Goal: Task Accomplishment & Management: Use online tool/utility

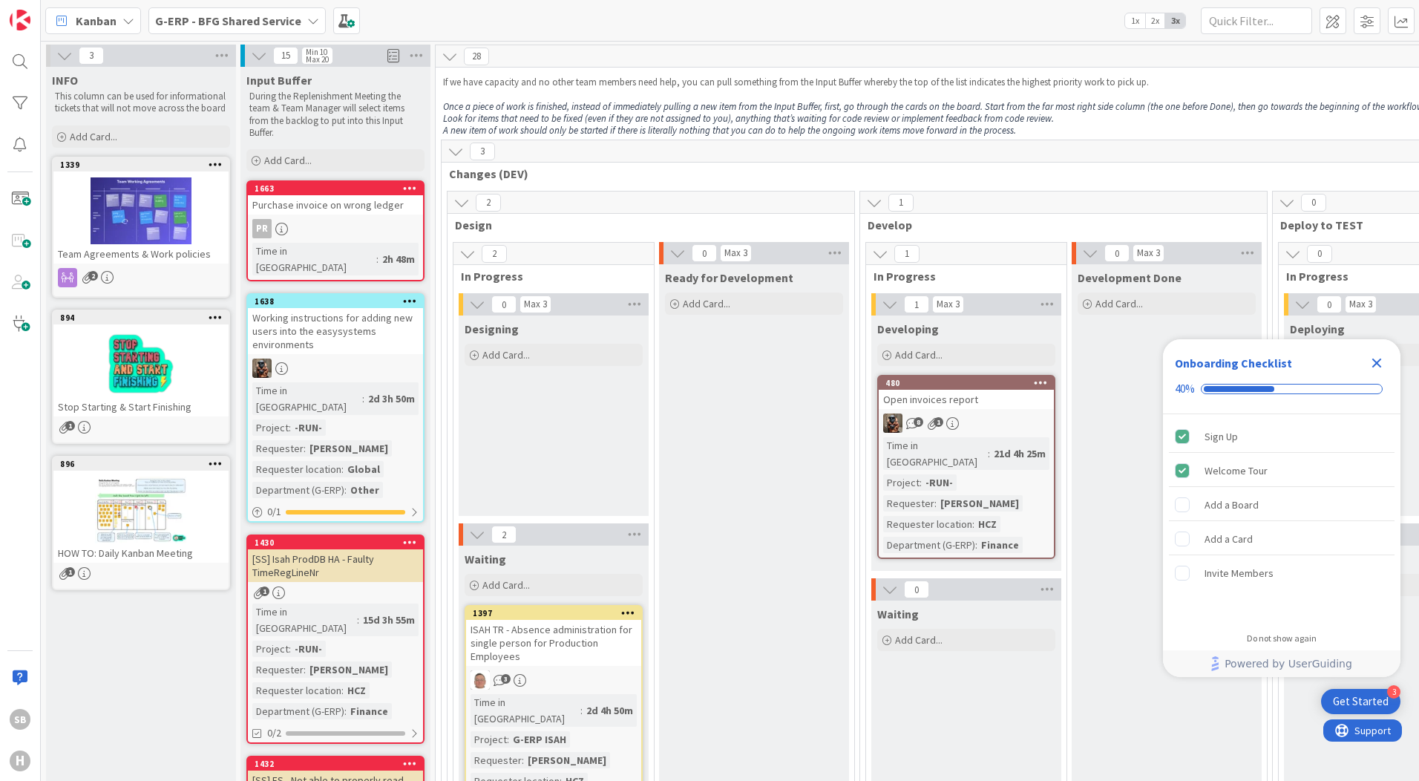
click at [1099, 706] on div "Get Started" at bounding box center [1361, 701] width 56 height 15
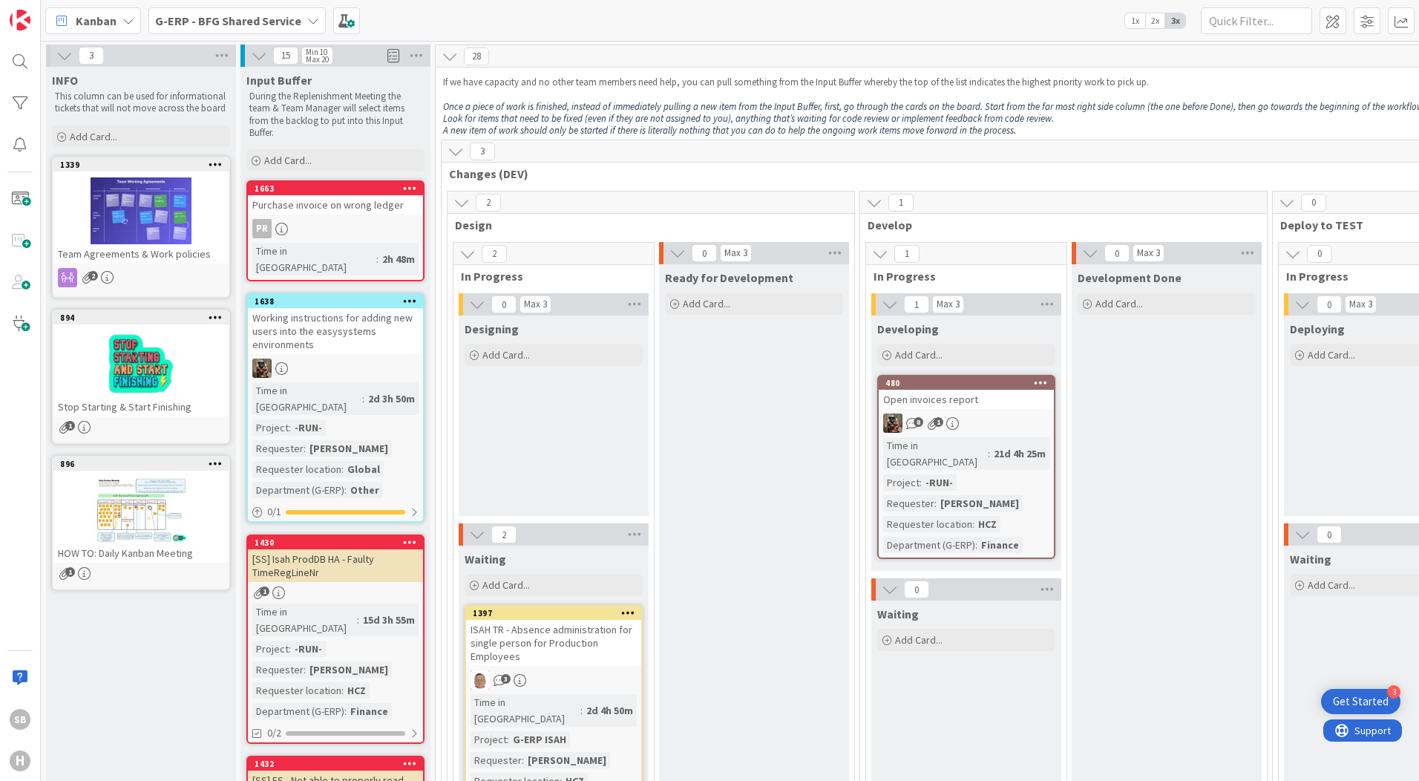
click at [448, 53] on icon at bounding box center [450, 56] width 16 height 16
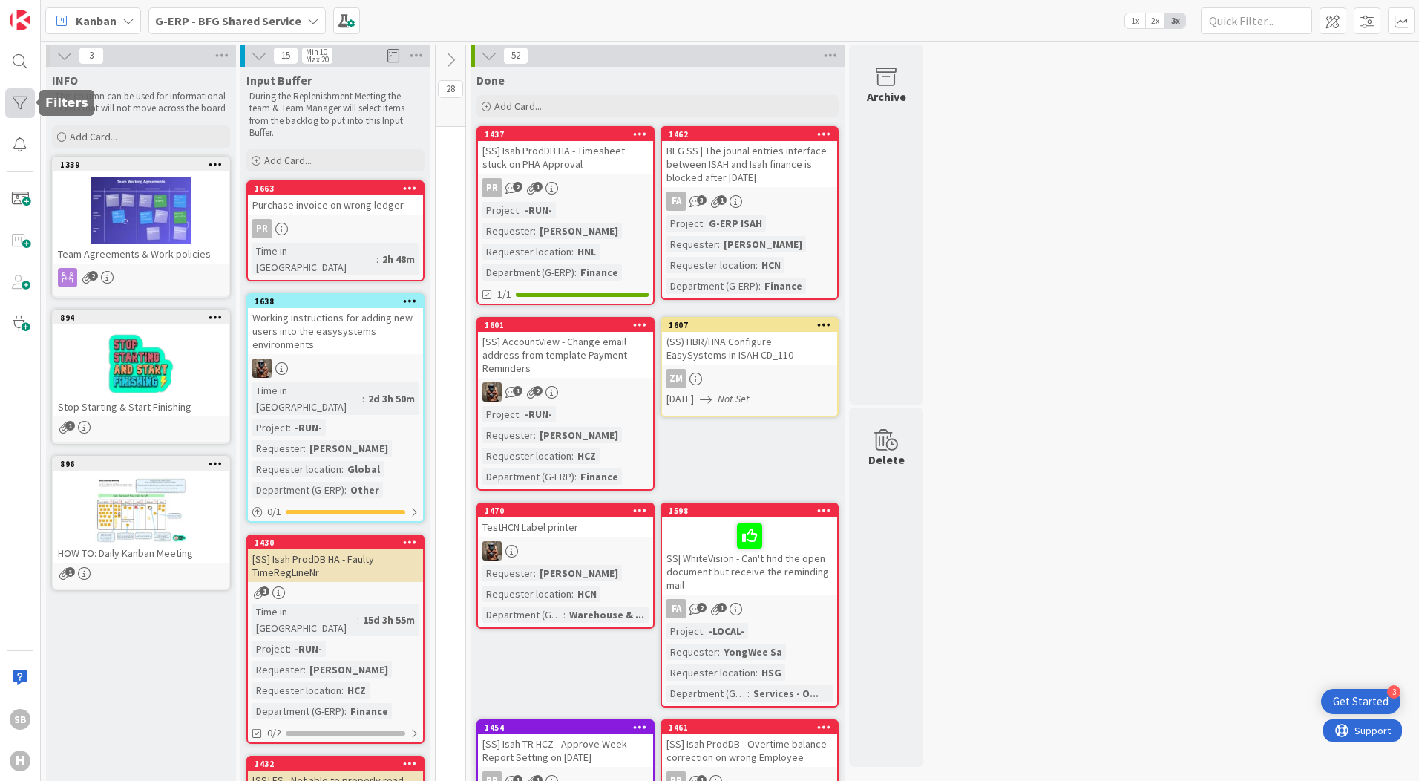
click at [22, 106] on div at bounding box center [20, 103] width 30 height 30
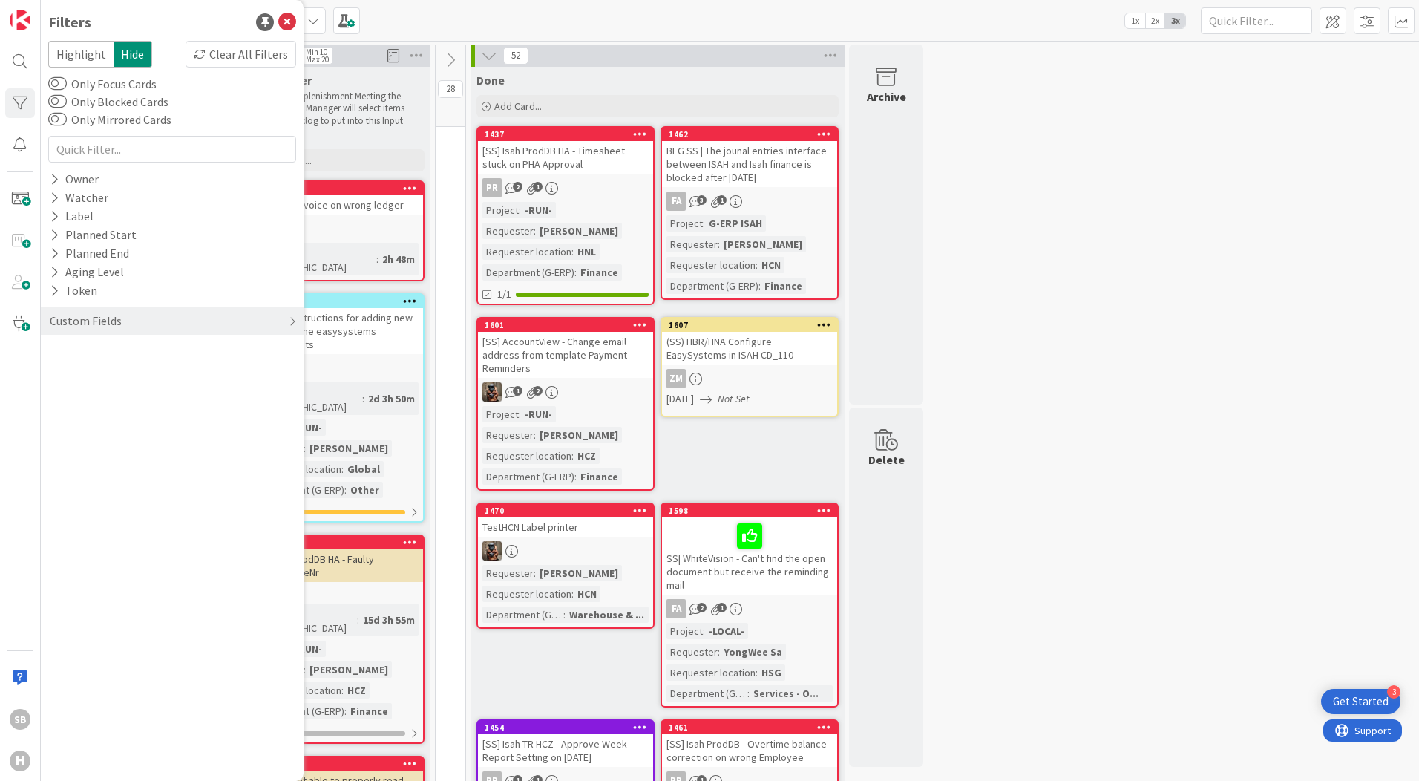
click at [129, 55] on span "Hide" at bounding box center [133, 54] width 39 height 27
click at [91, 51] on span "Highlight" at bounding box center [80, 54] width 65 height 27
click at [131, 52] on span "Hide" at bounding box center [133, 54] width 39 height 27
click at [54, 175] on icon at bounding box center [55, 179] width 10 height 13
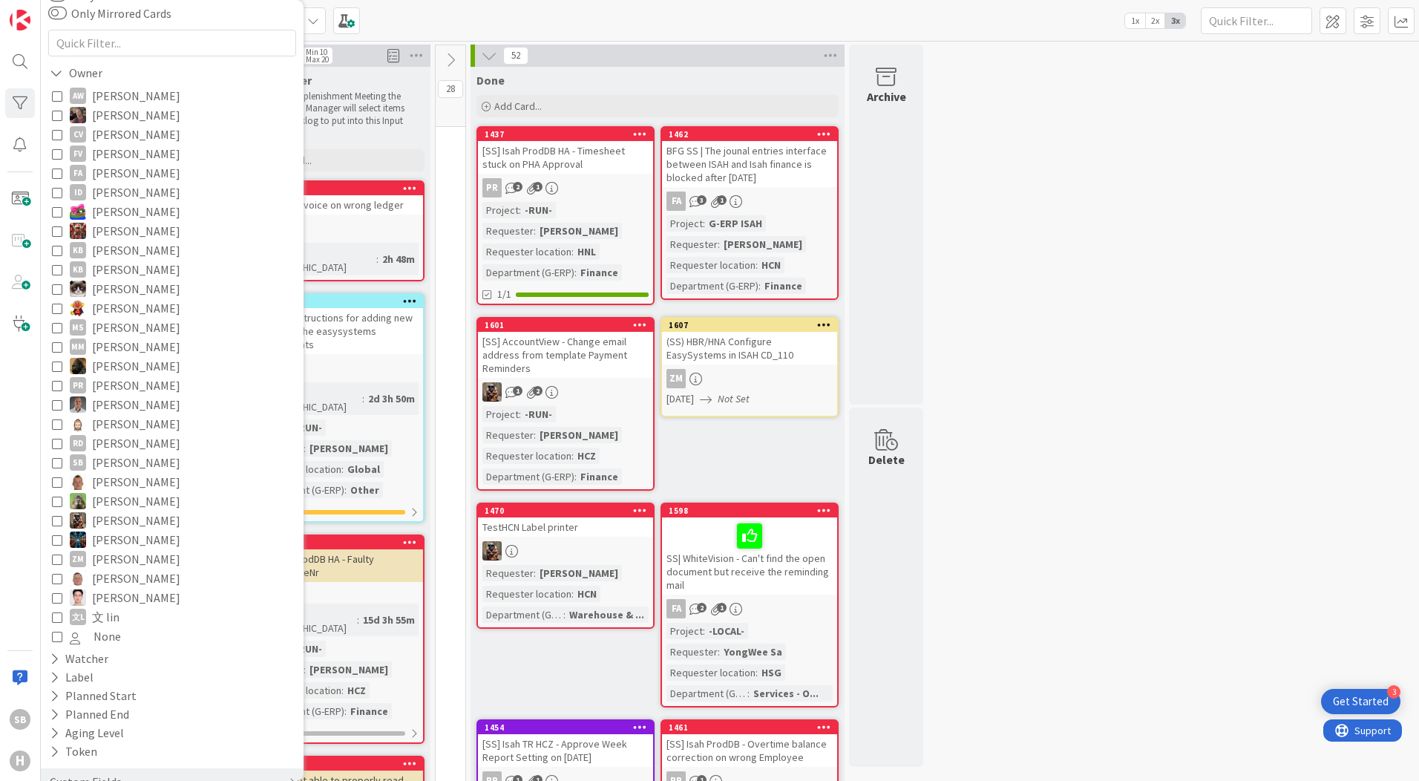
scroll to position [140, 0]
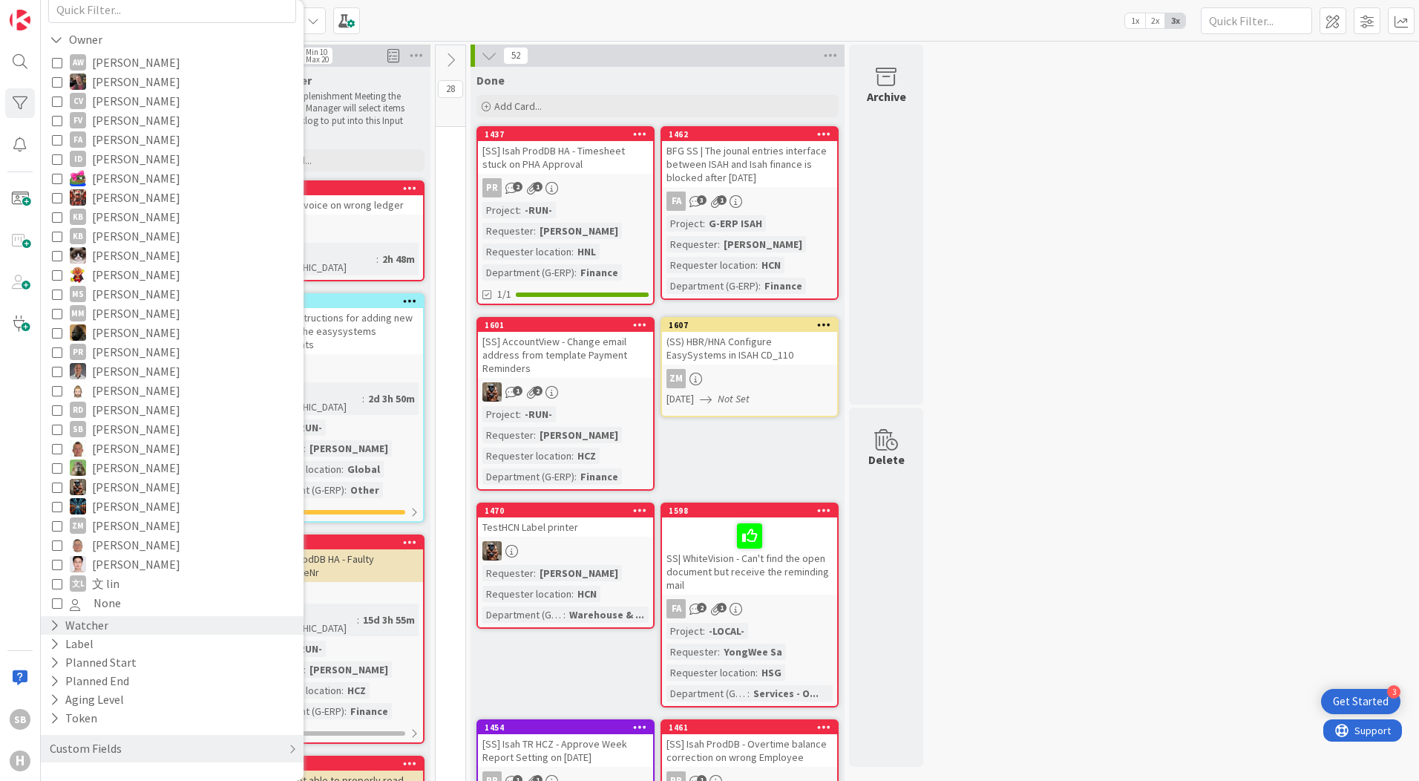
click at [51, 621] on icon at bounding box center [55, 625] width 10 height 13
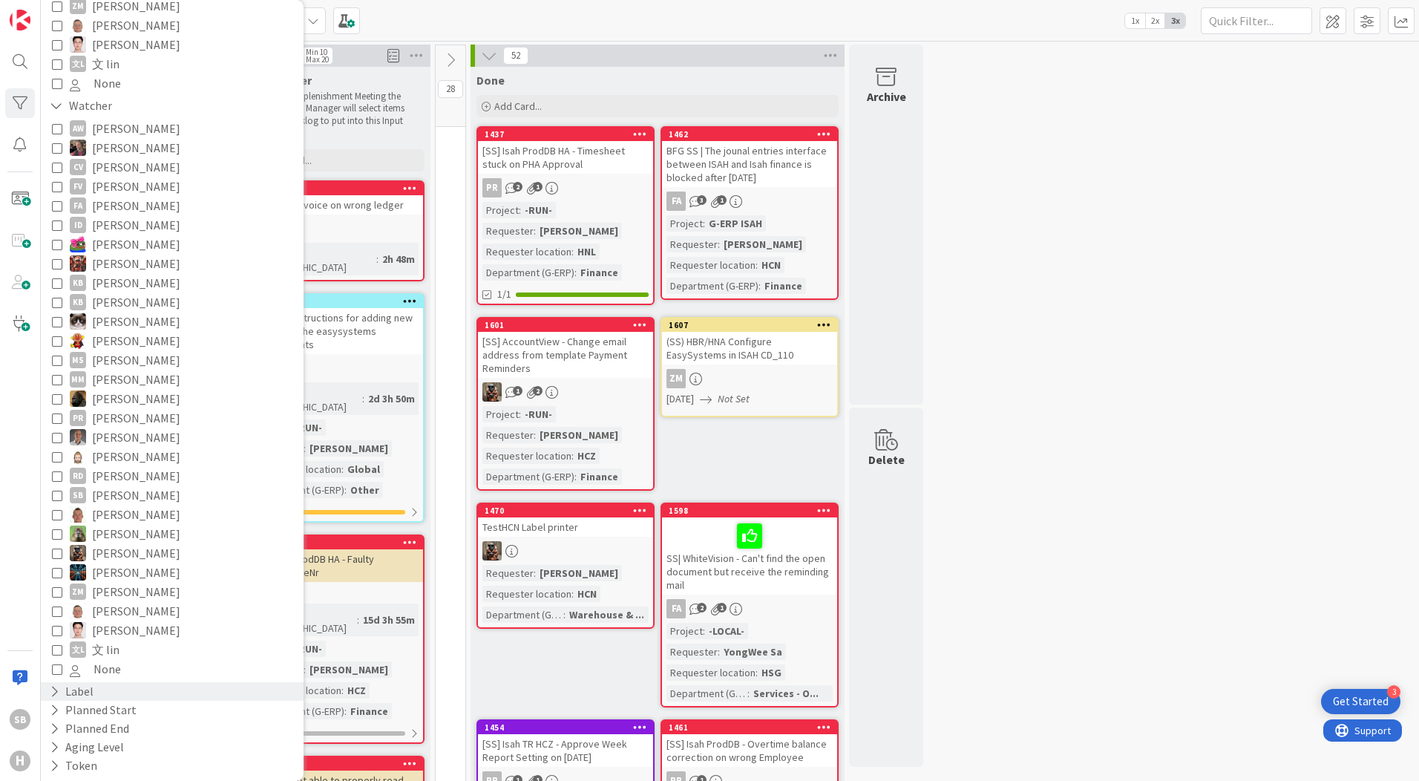
scroll to position [707, 0]
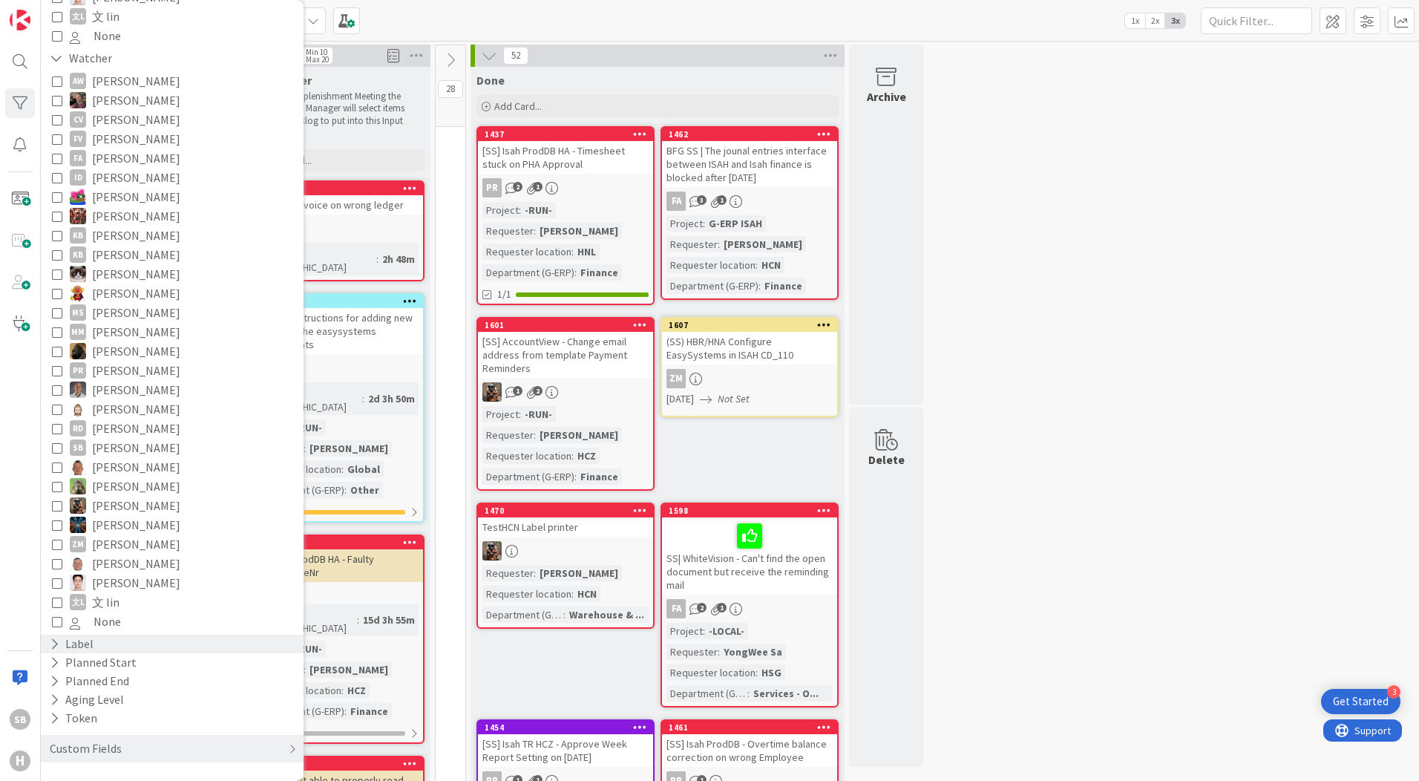
click at [55, 640] on icon at bounding box center [55, 644] width 10 height 13
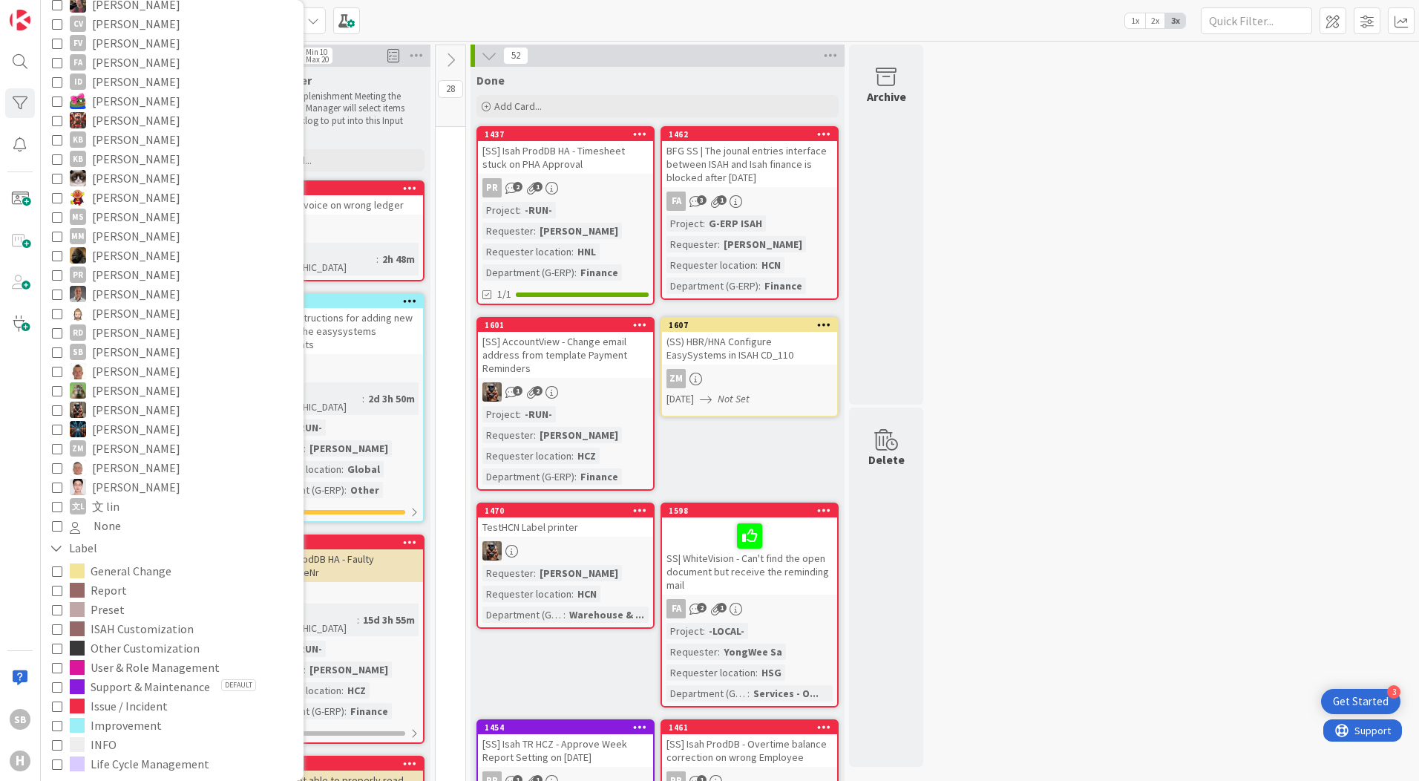
scroll to position [926, 0]
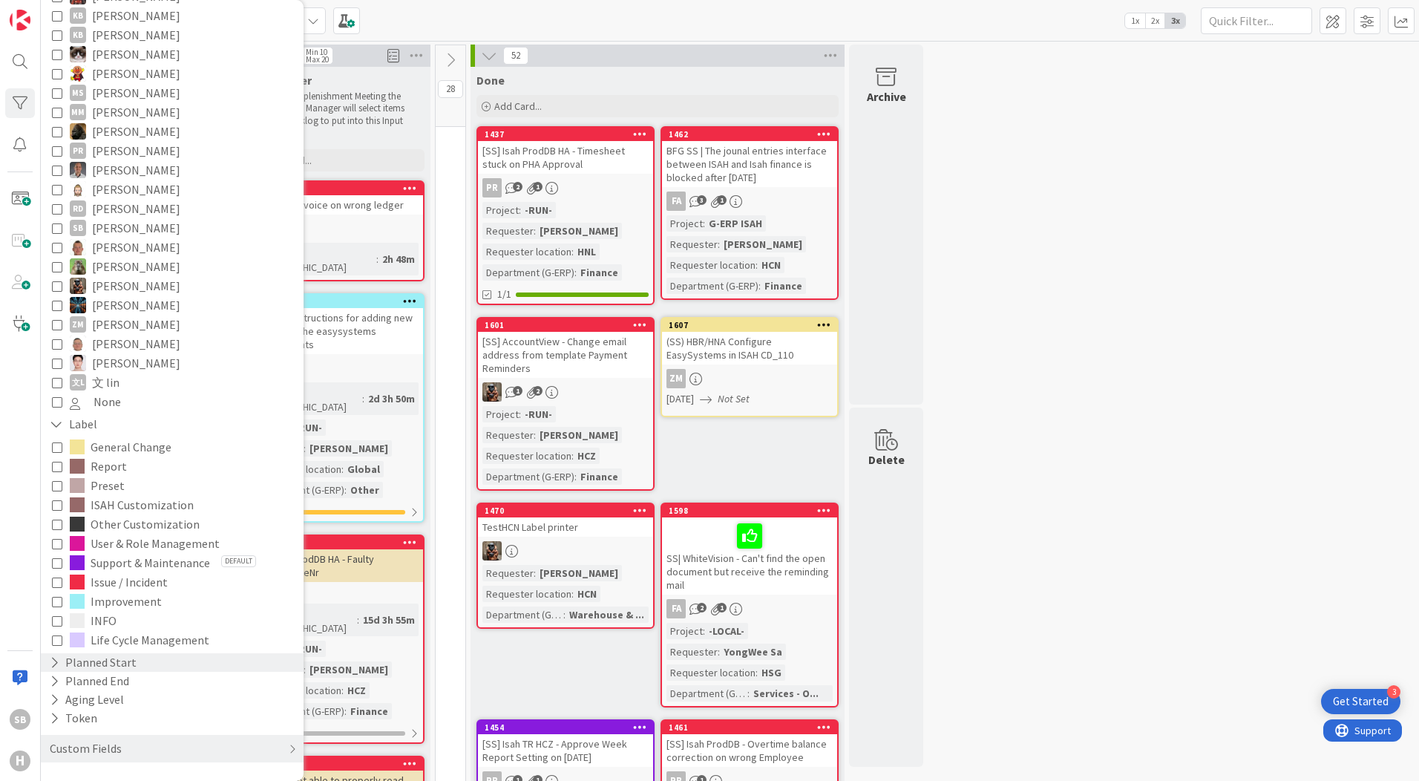
click at [56, 661] on icon at bounding box center [55, 662] width 10 height 13
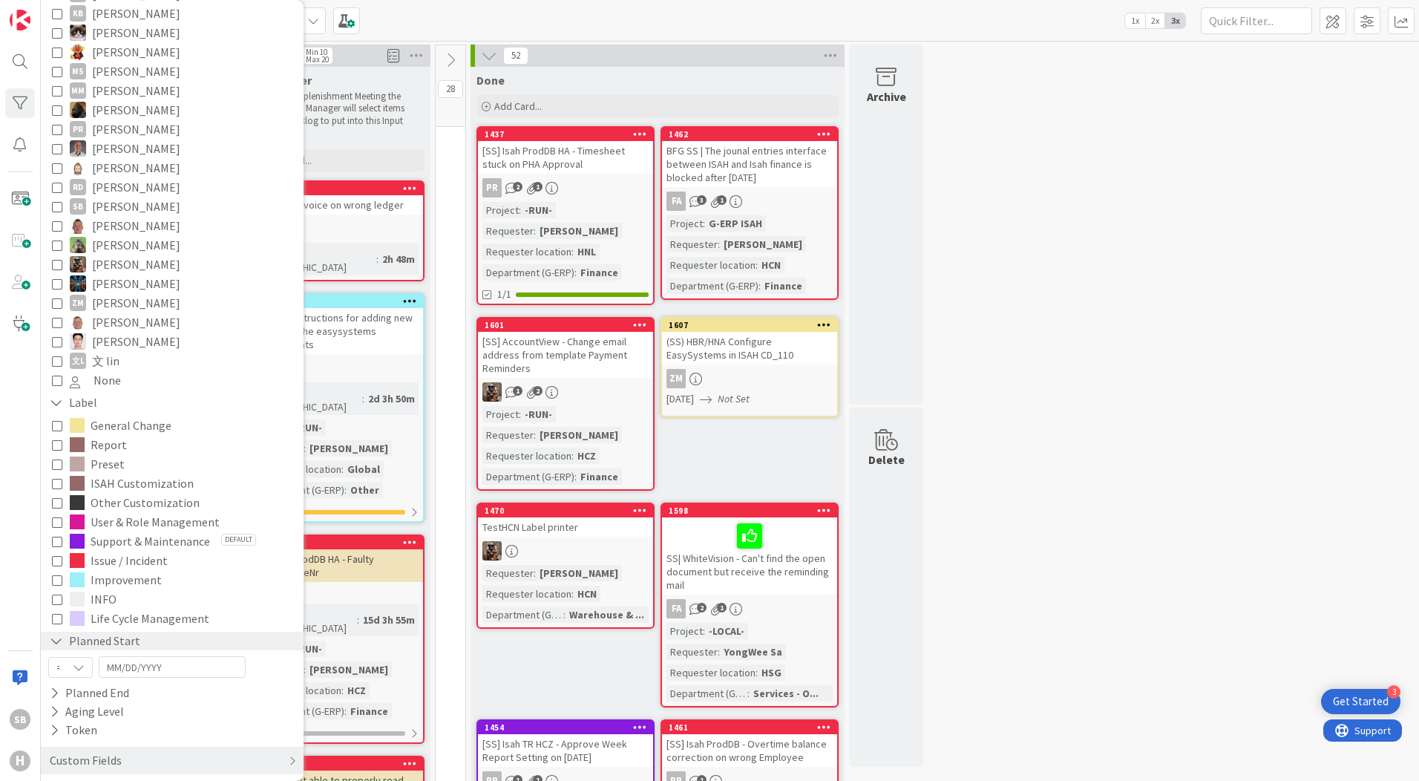
scroll to position [960, 0]
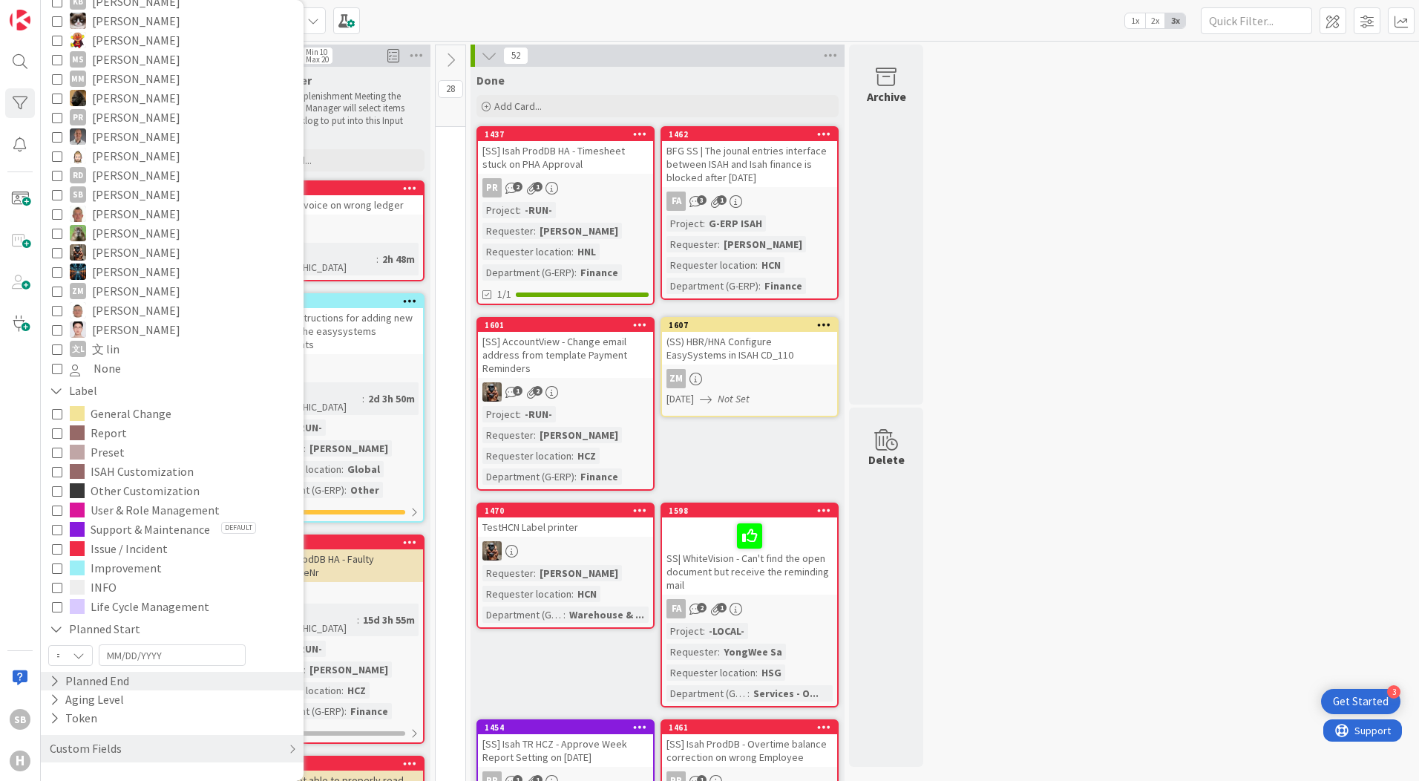
click at [56, 680] on icon at bounding box center [55, 681] width 10 height 13
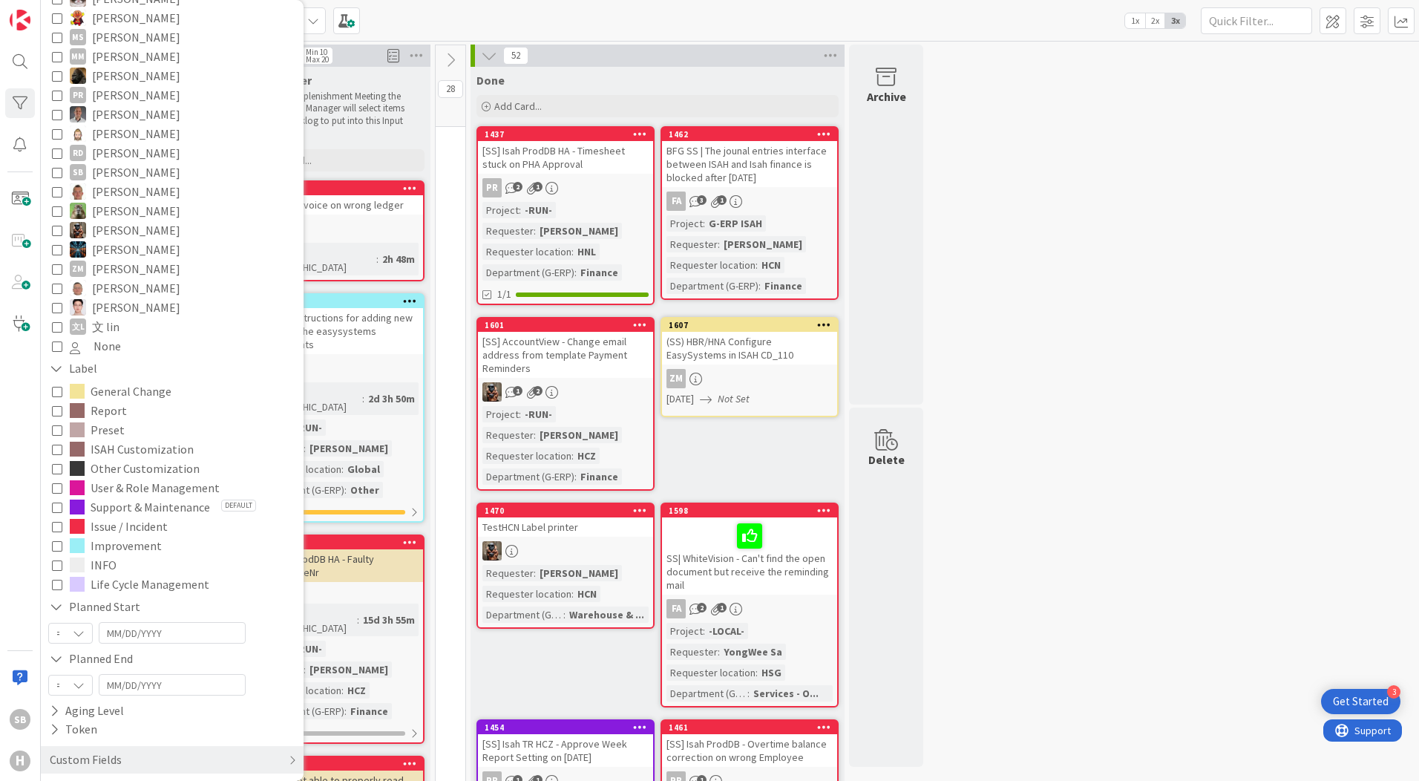
scroll to position [993, 0]
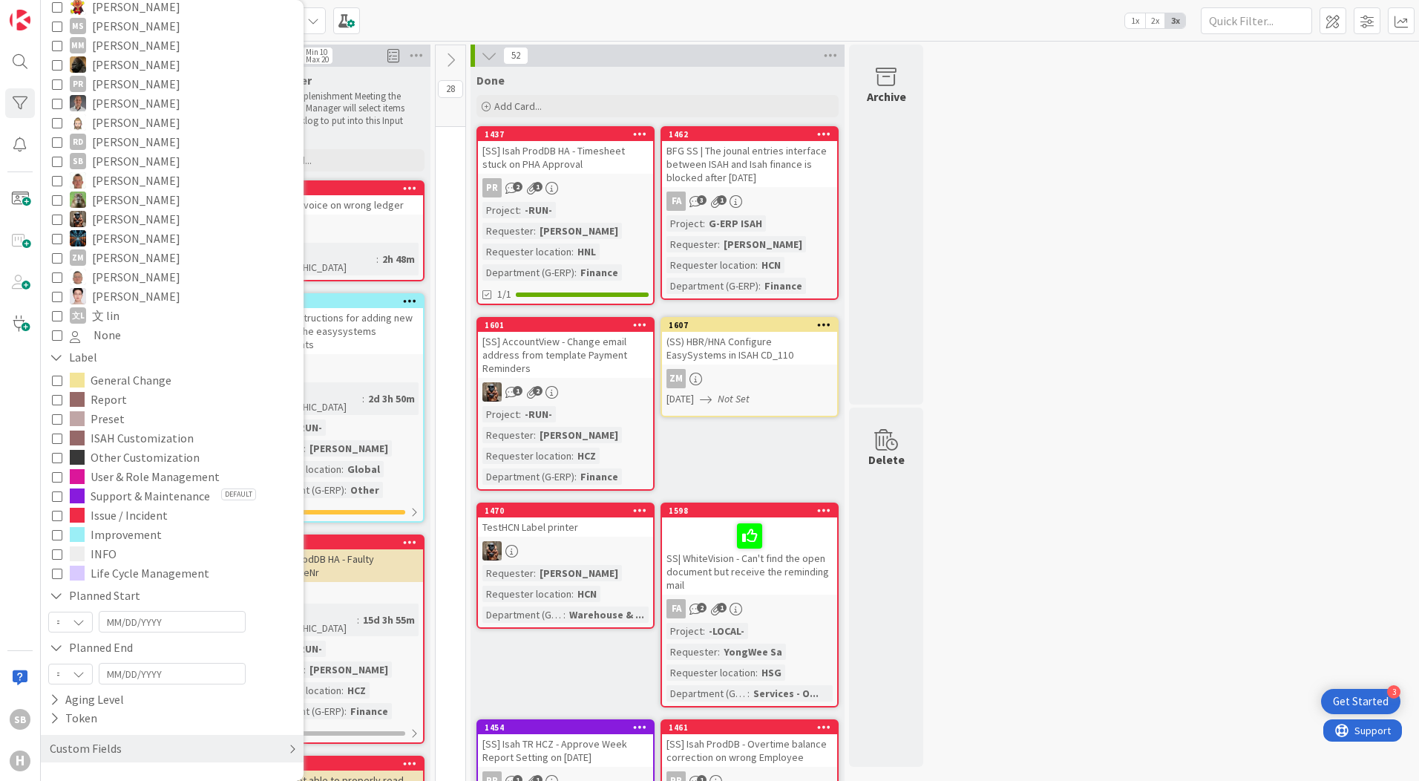
click at [82, 750] on div "Custom Fields" at bounding box center [85, 748] width 75 height 19
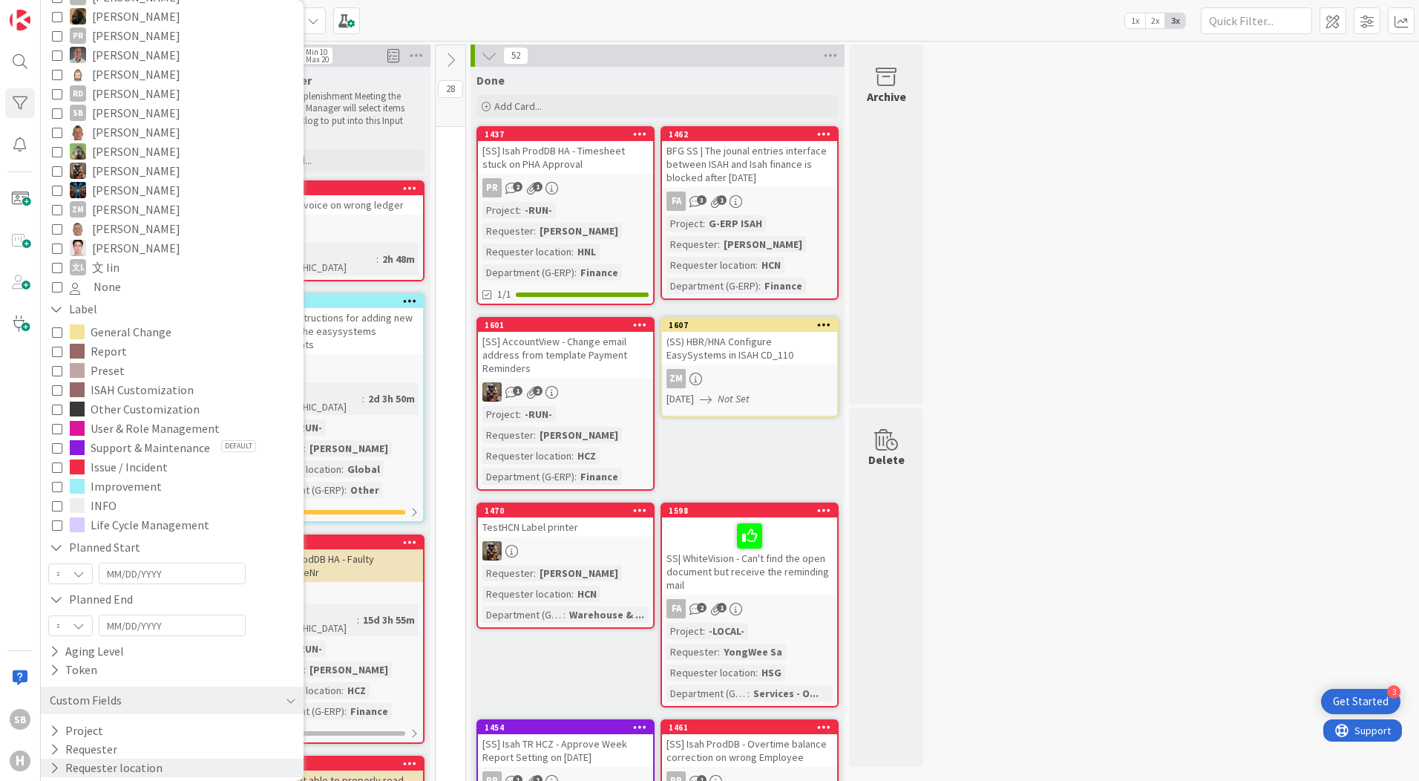
scroll to position [1067, 0]
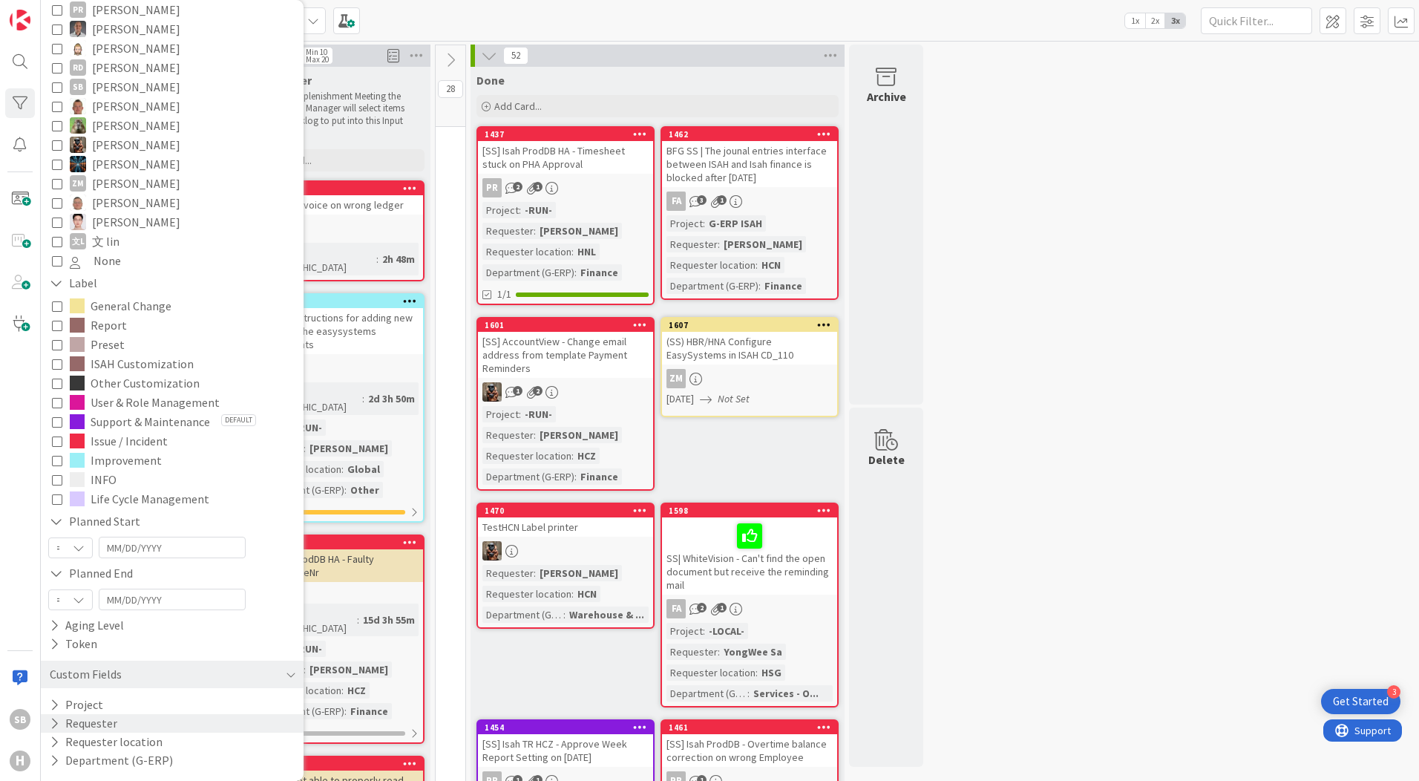
click at [51, 723] on icon at bounding box center [55, 723] width 10 height 13
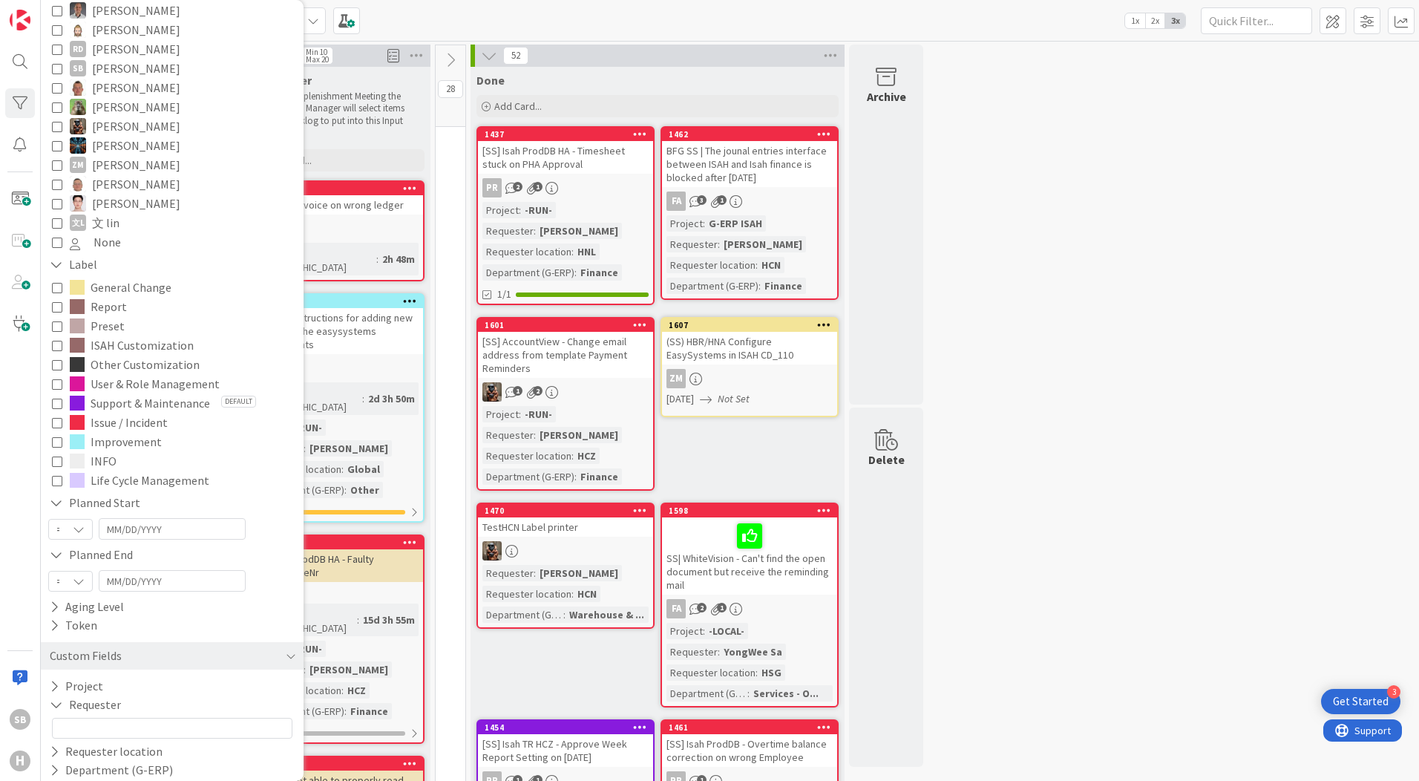
scroll to position [1096, 0]
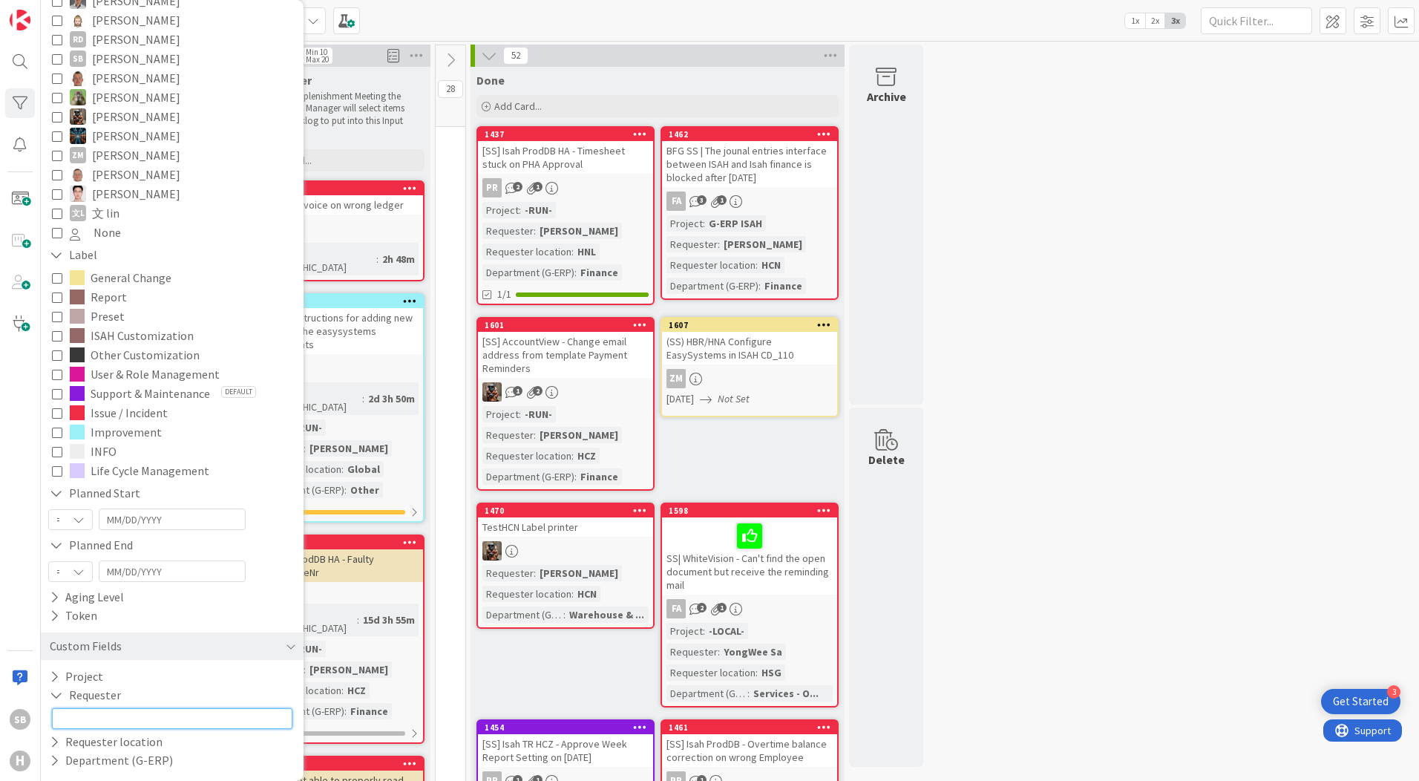
click at [76, 716] on input "text" at bounding box center [172, 718] width 241 height 21
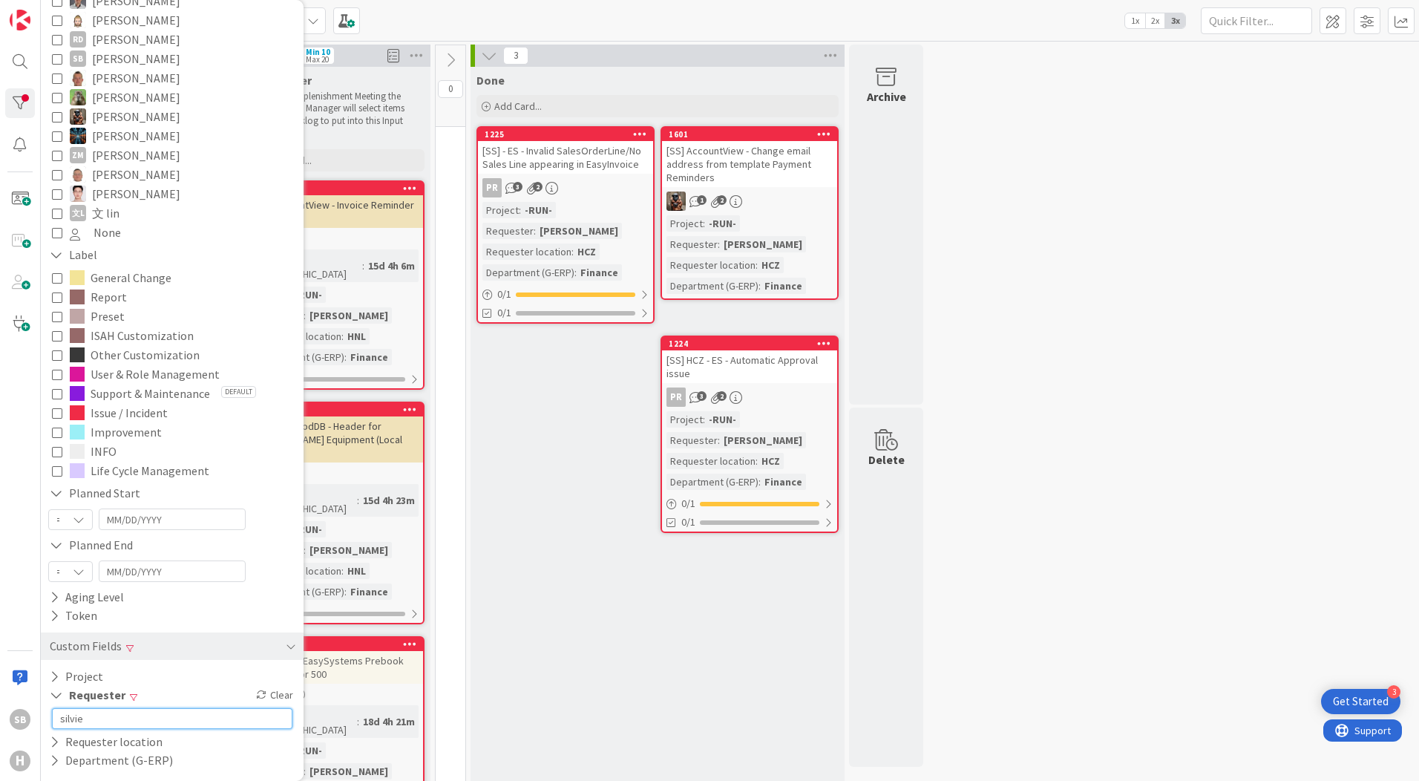
type input "silvie"
click at [622, 647] on div "Done Add Card... 1601 [SS] AccountView - Change email address from template Pay…" at bounding box center [658, 453] width 374 height 772
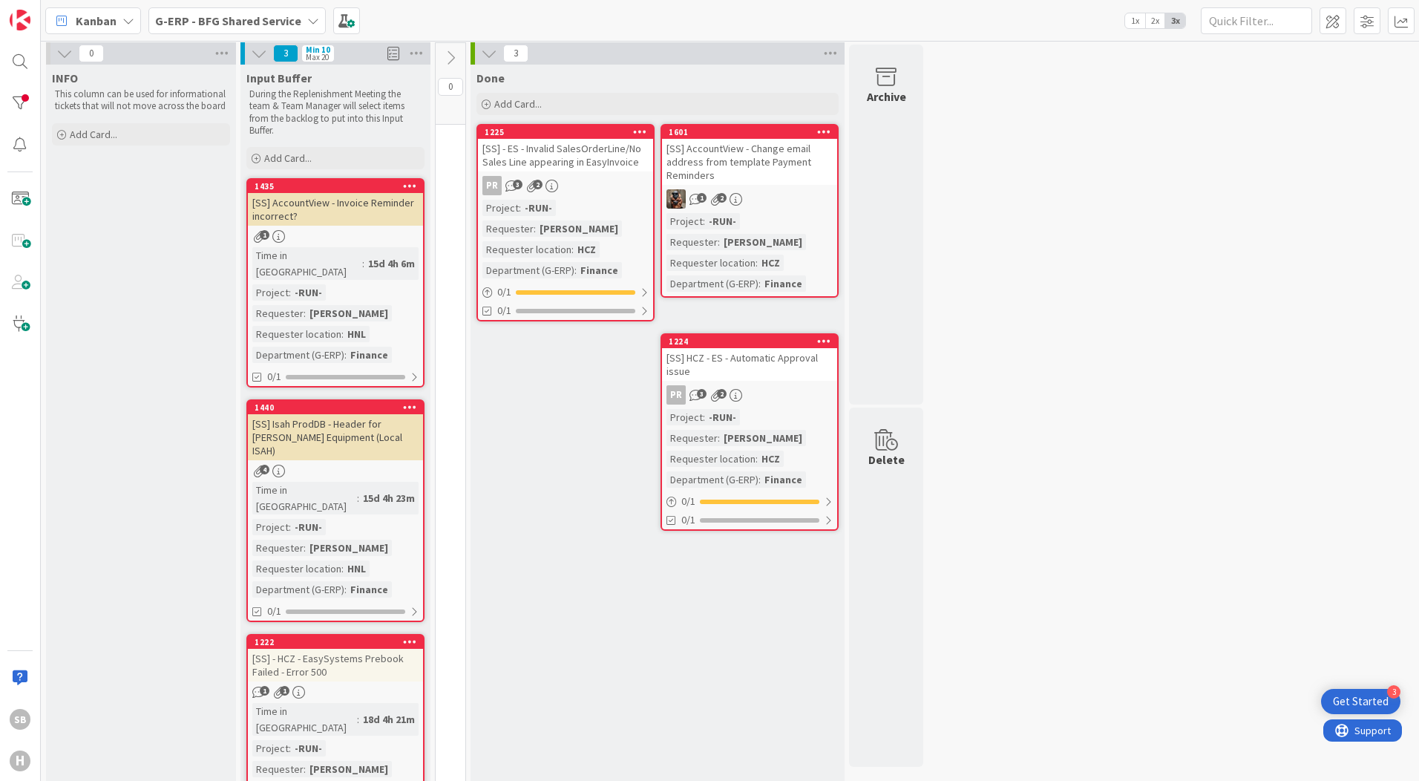
scroll to position [3, 0]
click at [398, 702] on div "Time in [GEOGRAPHIC_DATA] : 18d 4h 21m Project : -RUN- Requester : [PERSON_NAME…" at bounding box center [335, 760] width 166 height 116
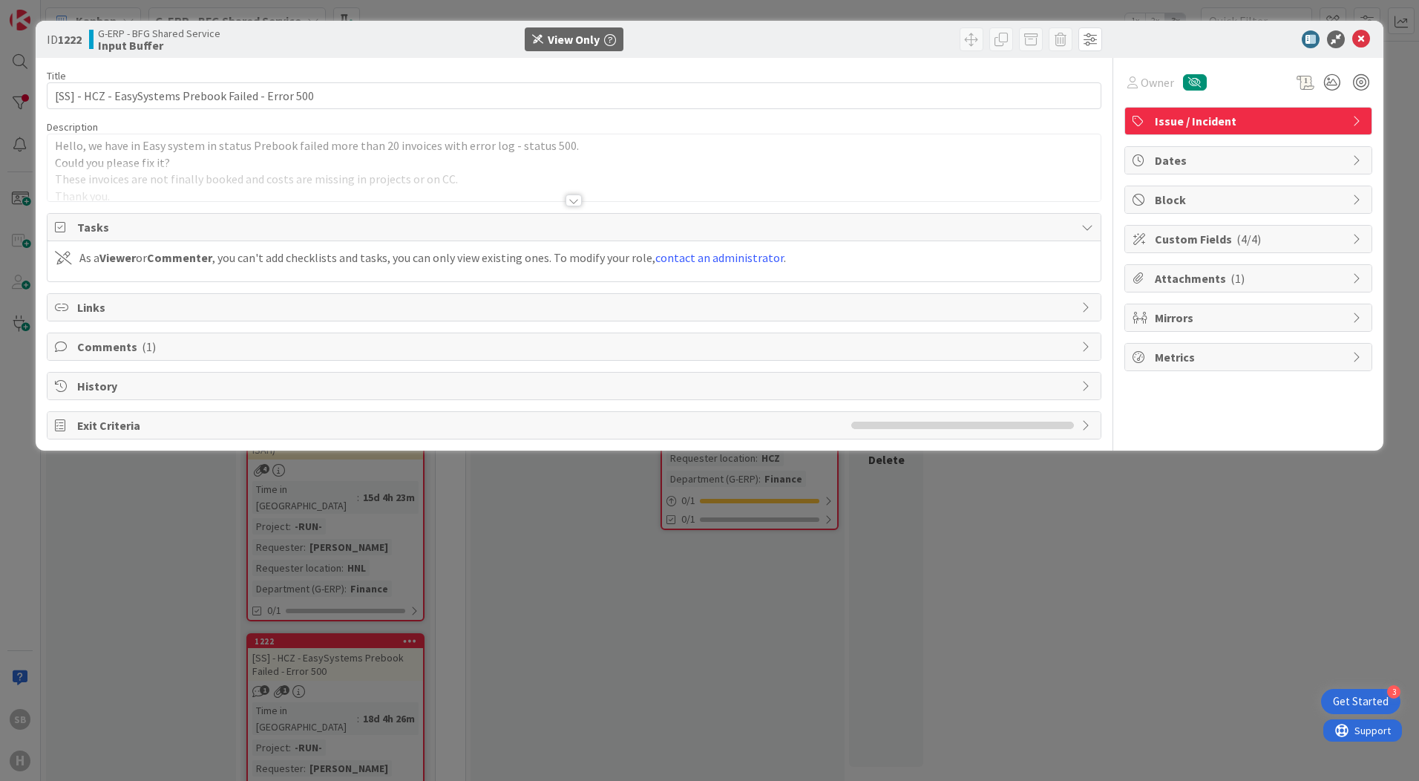
click at [575, 201] on div at bounding box center [574, 200] width 16 height 12
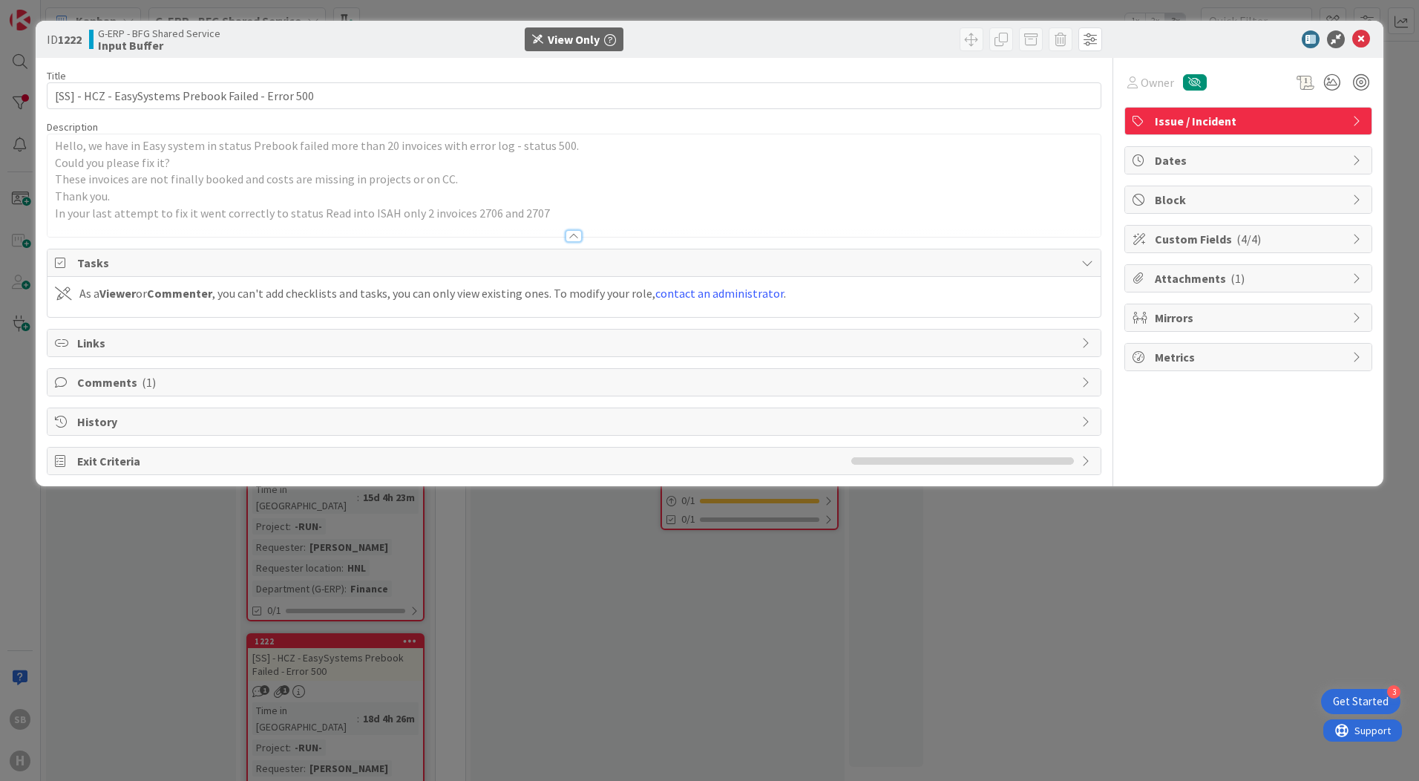
click at [278, 376] on span "Comments ( 1 )" at bounding box center [575, 382] width 997 height 18
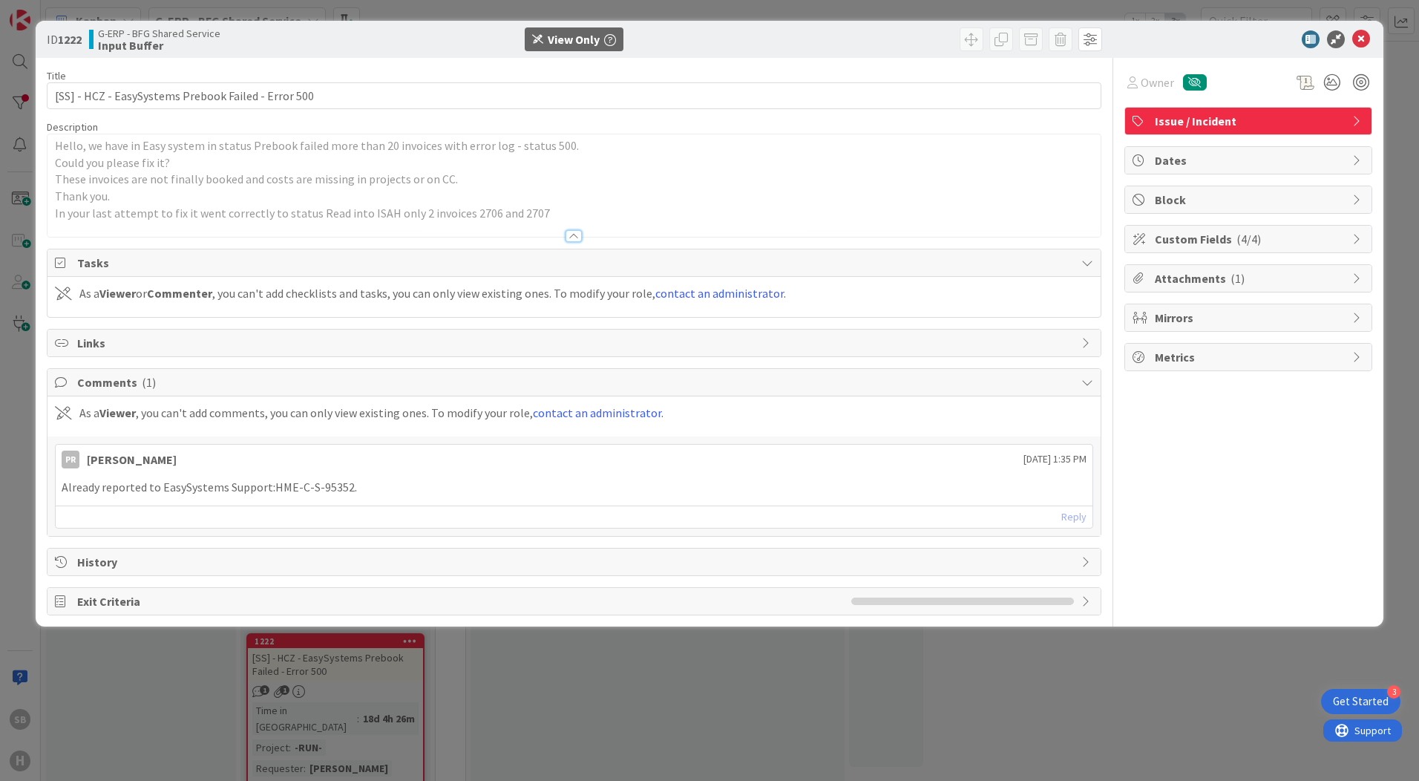
click at [385, 559] on span "History" at bounding box center [575, 562] width 997 height 18
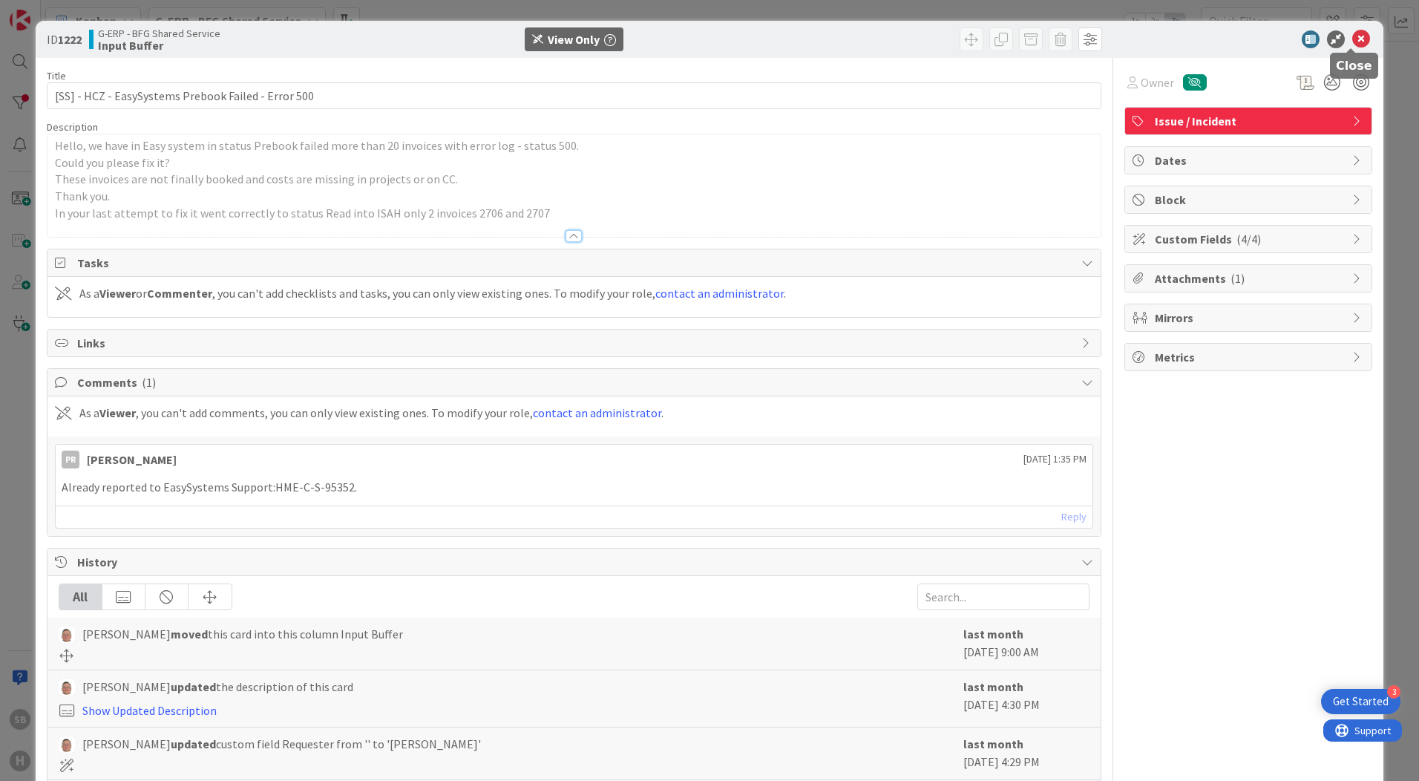
click at [1099, 36] on icon at bounding box center [1362, 39] width 18 height 18
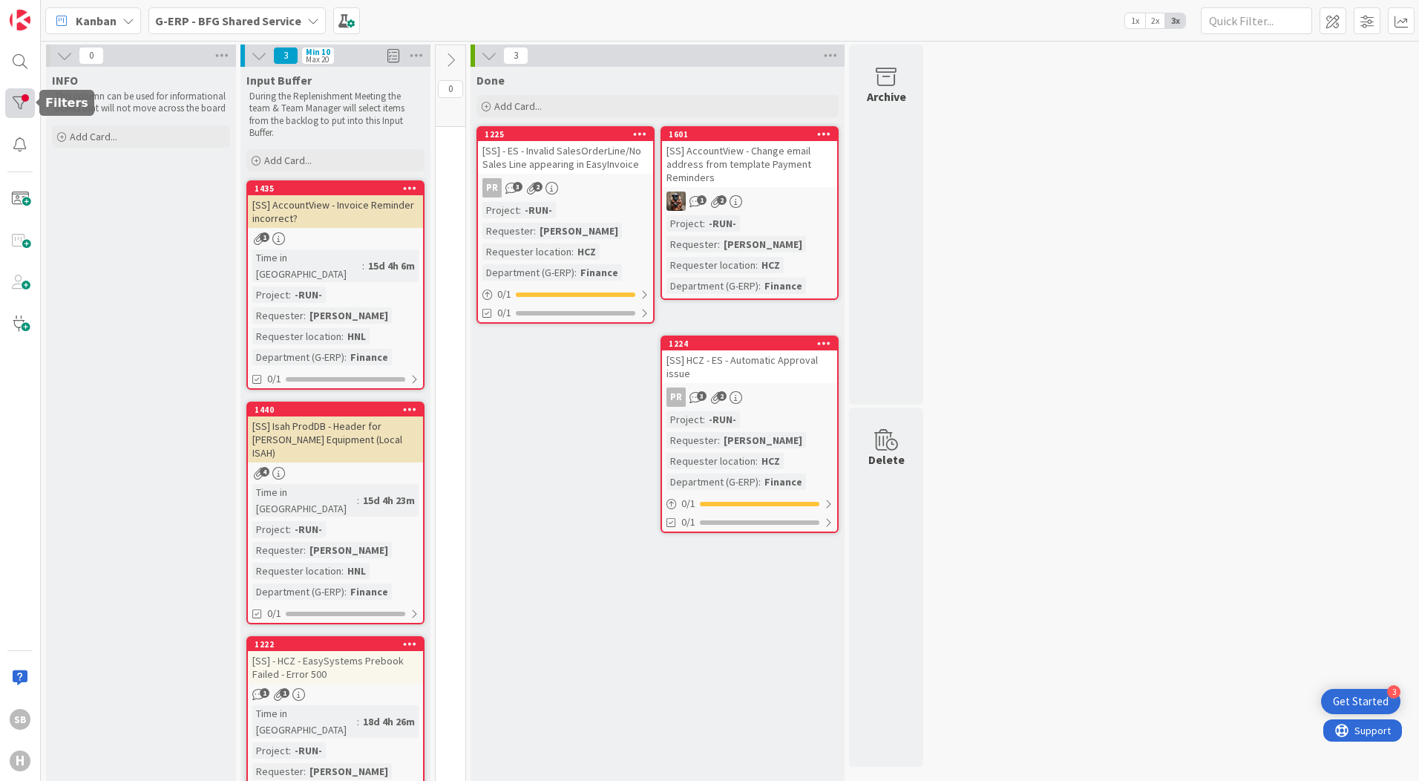
click at [19, 99] on div at bounding box center [20, 103] width 30 height 30
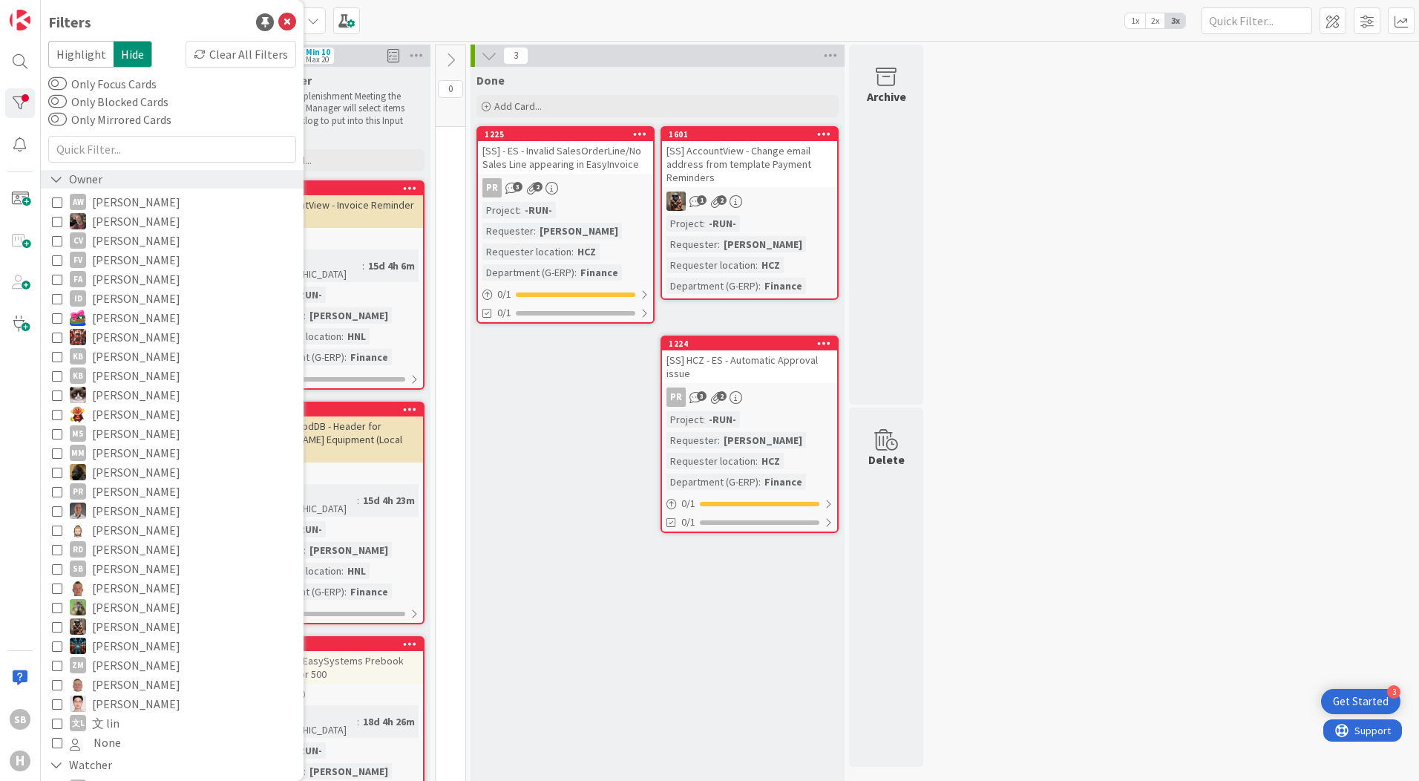
click at [56, 179] on icon at bounding box center [56, 179] width 13 height 13
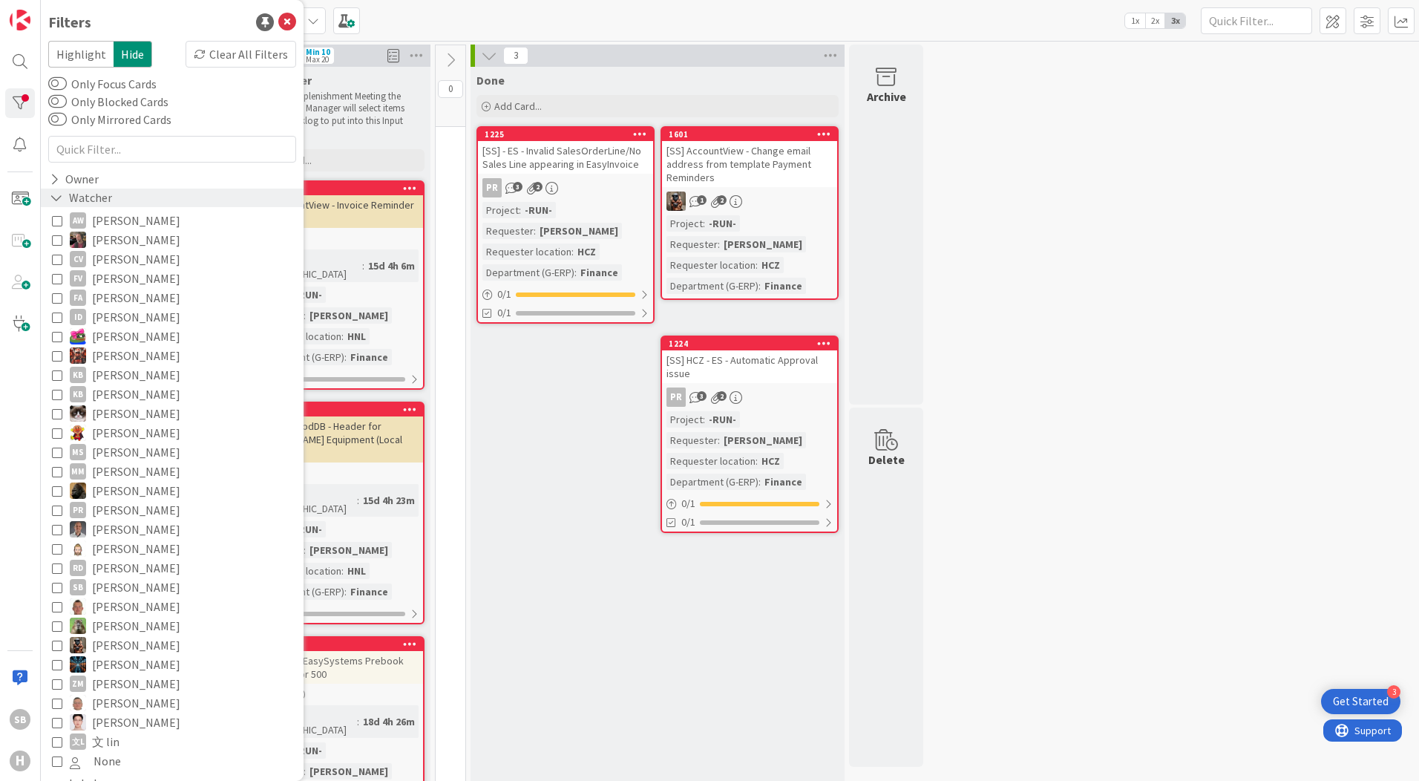
click at [58, 200] on icon at bounding box center [56, 198] width 13 height 13
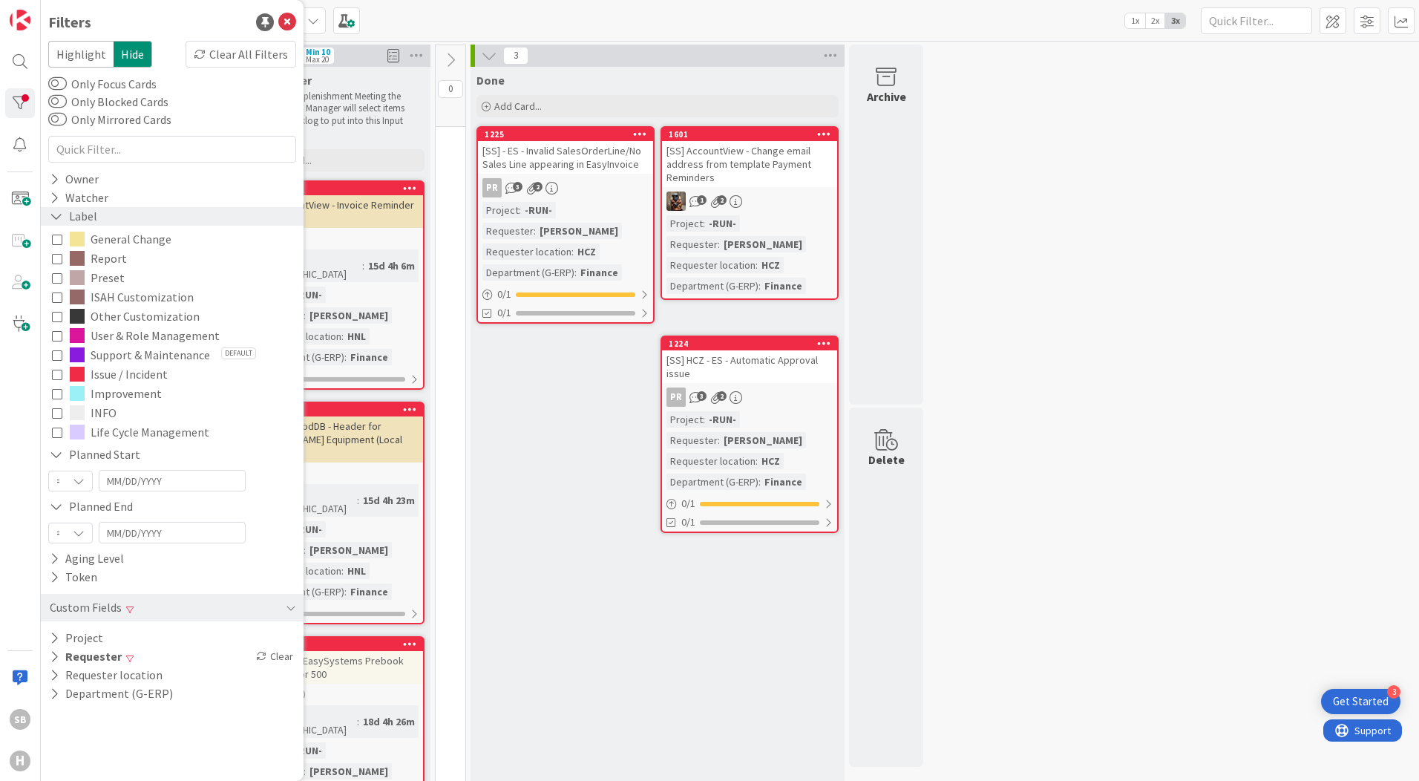
click at [58, 215] on icon at bounding box center [56, 216] width 13 height 13
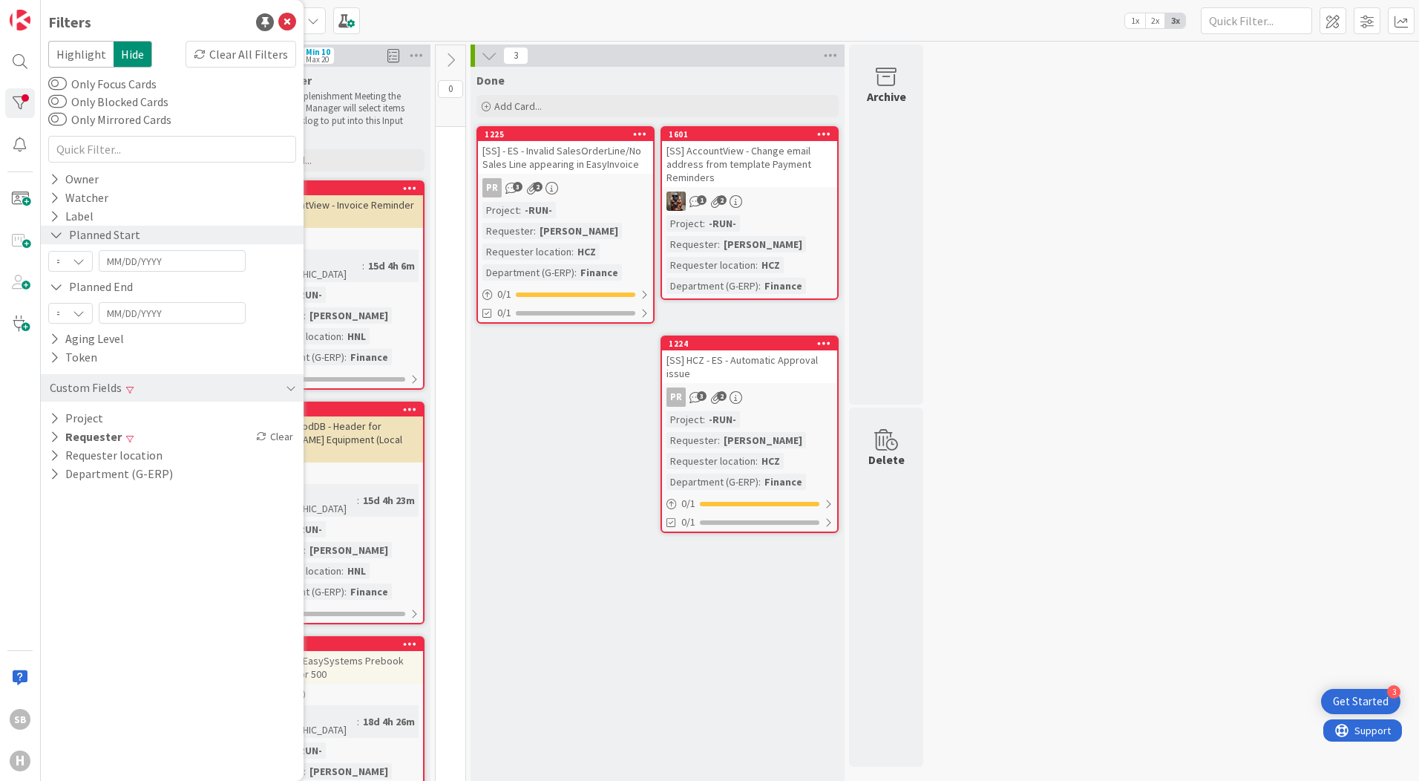
click at [53, 233] on icon at bounding box center [56, 235] width 13 height 13
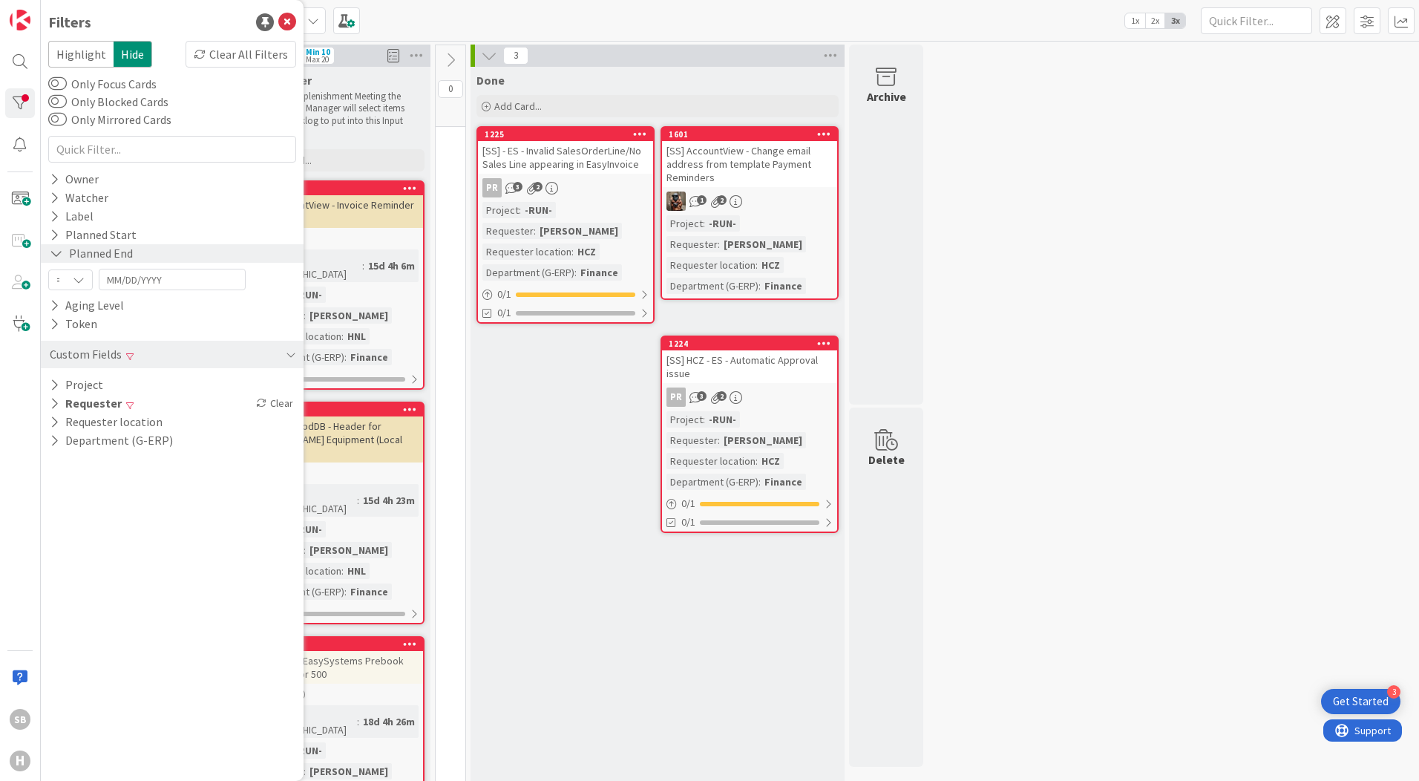
click at [55, 252] on icon at bounding box center [56, 253] width 13 height 13
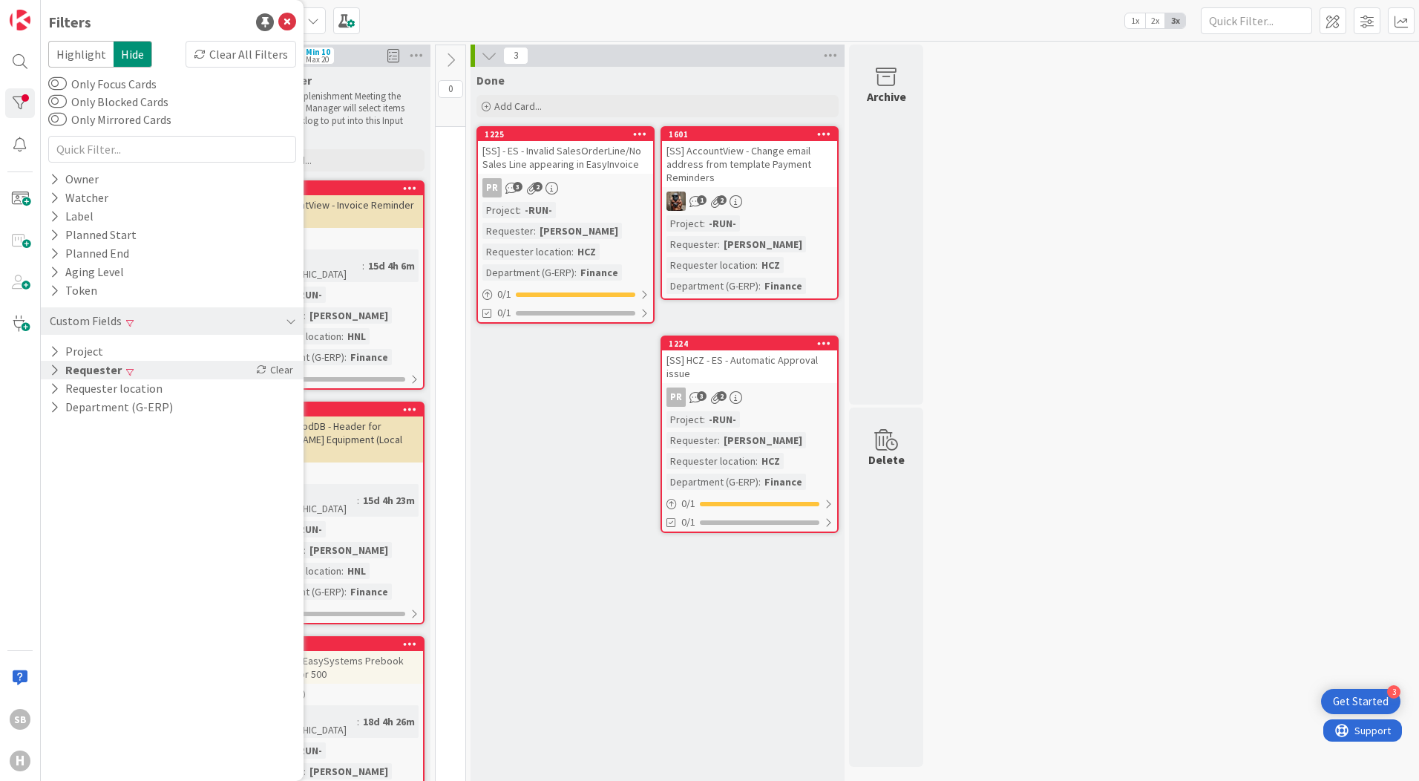
click at [85, 366] on button "Requester" at bounding box center [85, 370] width 75 height 19
drag, startPoint x: 88, startPoint y: 394, endPoint x: 0, endPoint y: 387, distance: 88.6
click at [0, 387] on html "3 Get Started SB H Filters Highlight Hide Clear All Filters Only Focus Cards On…" at bounding box center [709, 390] width 1419 height 781
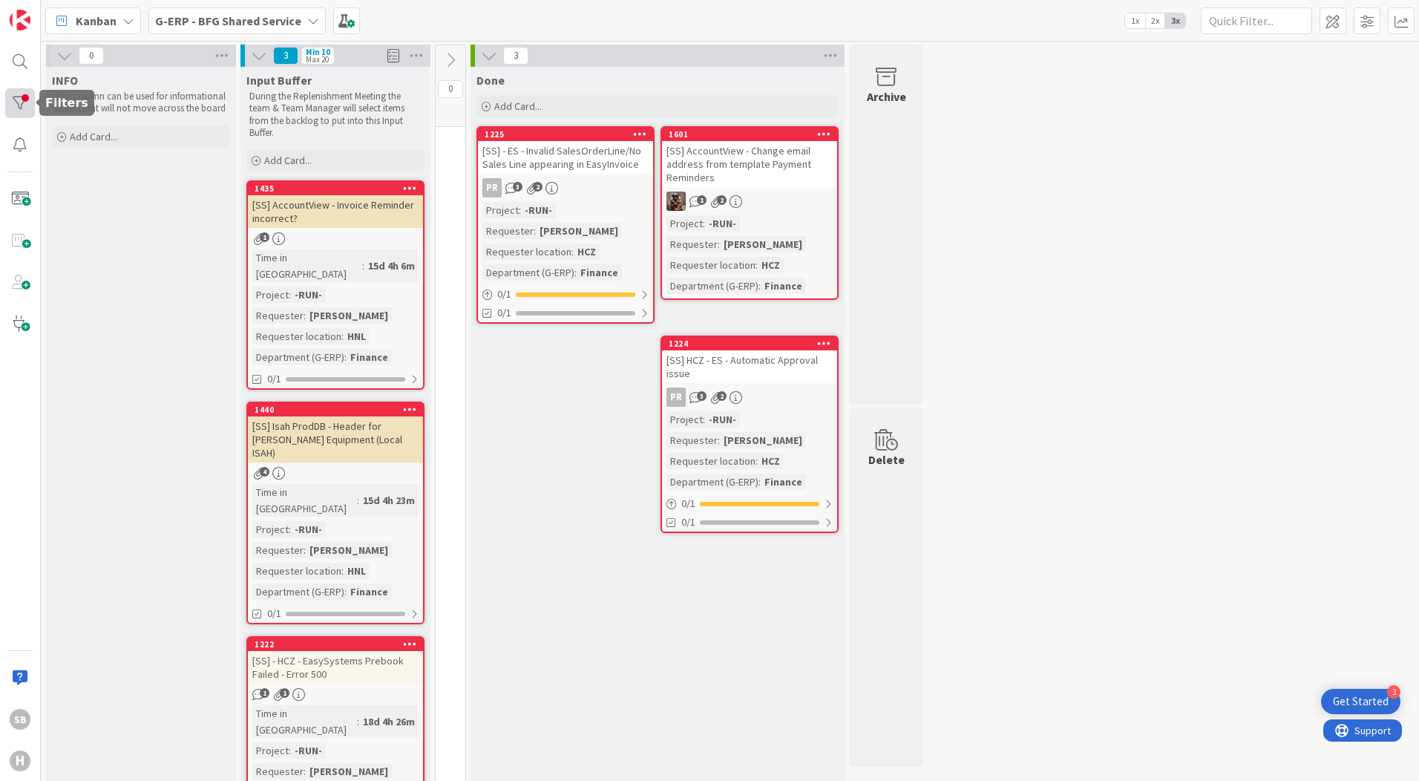
click at [24, 103] on div at bounding box center [20, 103] width 30 height 30
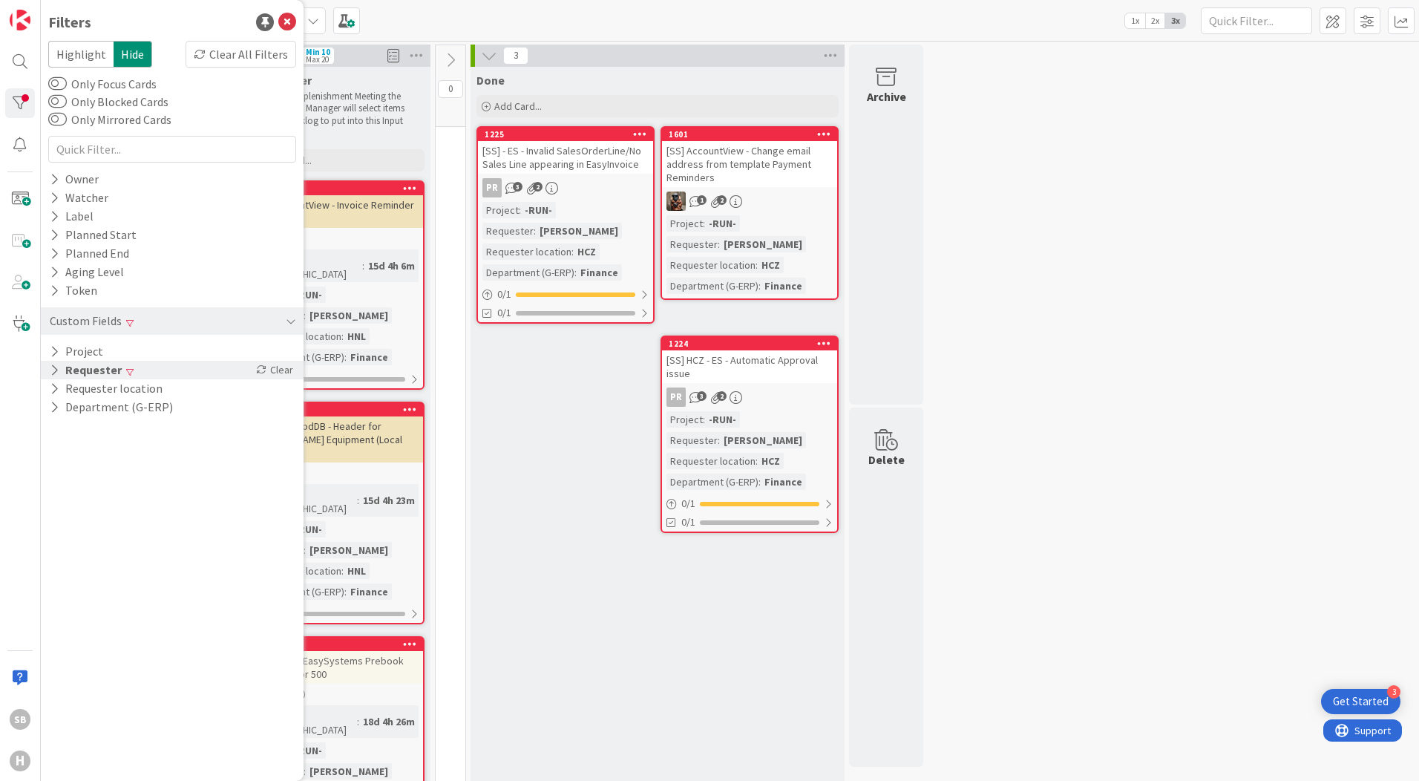
click at [97, 370] on button "Requester" at bounding box center [85, 370] width 75 height 19
drag, startPoint x: 97, startPoint y: 398, endPoint x: 59, endPoint y: 395, distance: 38.0
click at [59, 395] on input "silvie" at bounding box center [172, 393] width 241 height 21
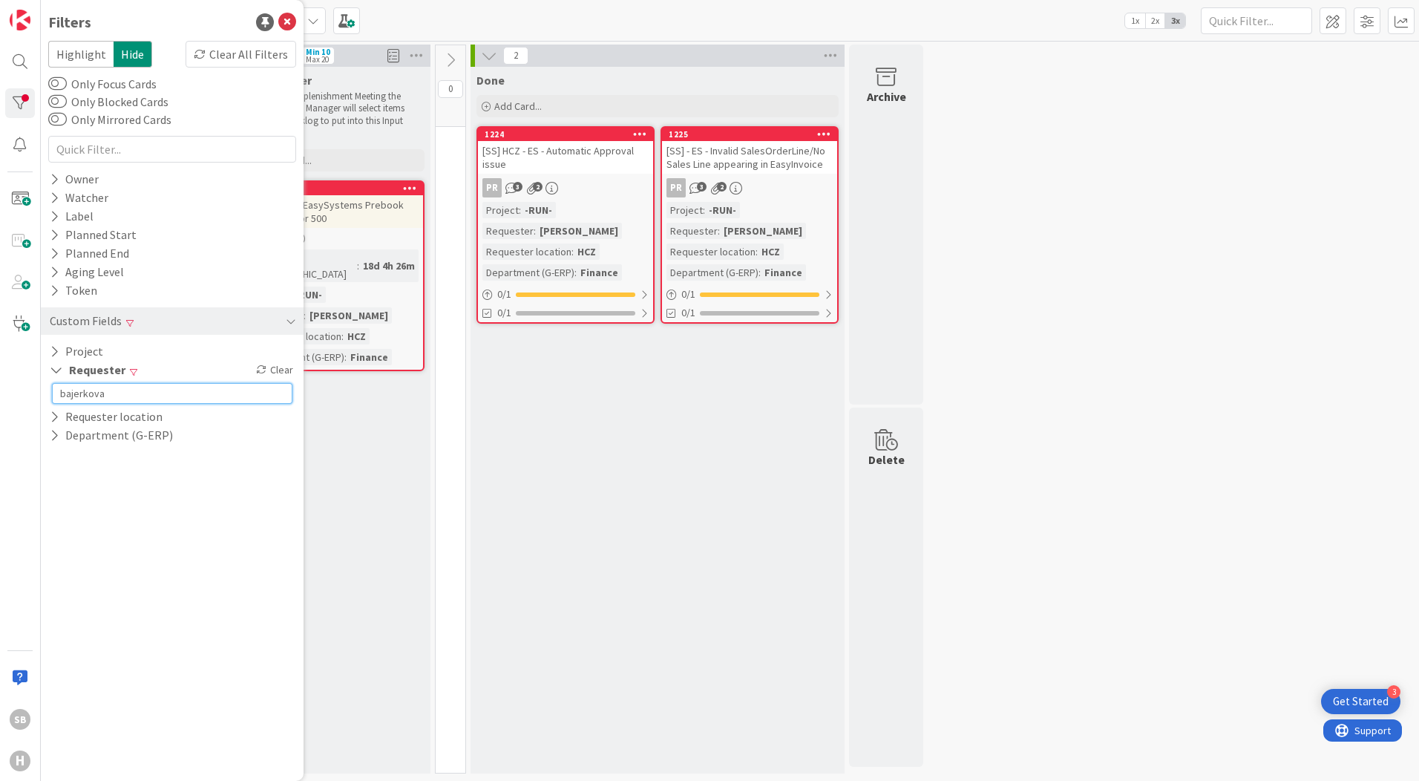
type input "bajerkova"
click at [648, 579] on div "Done Add Card... 1225 [SS] - ES - Invalid SalesOrderLine/No Sales Line appearin…" at bounding box center [658, 420] width 374 height 707
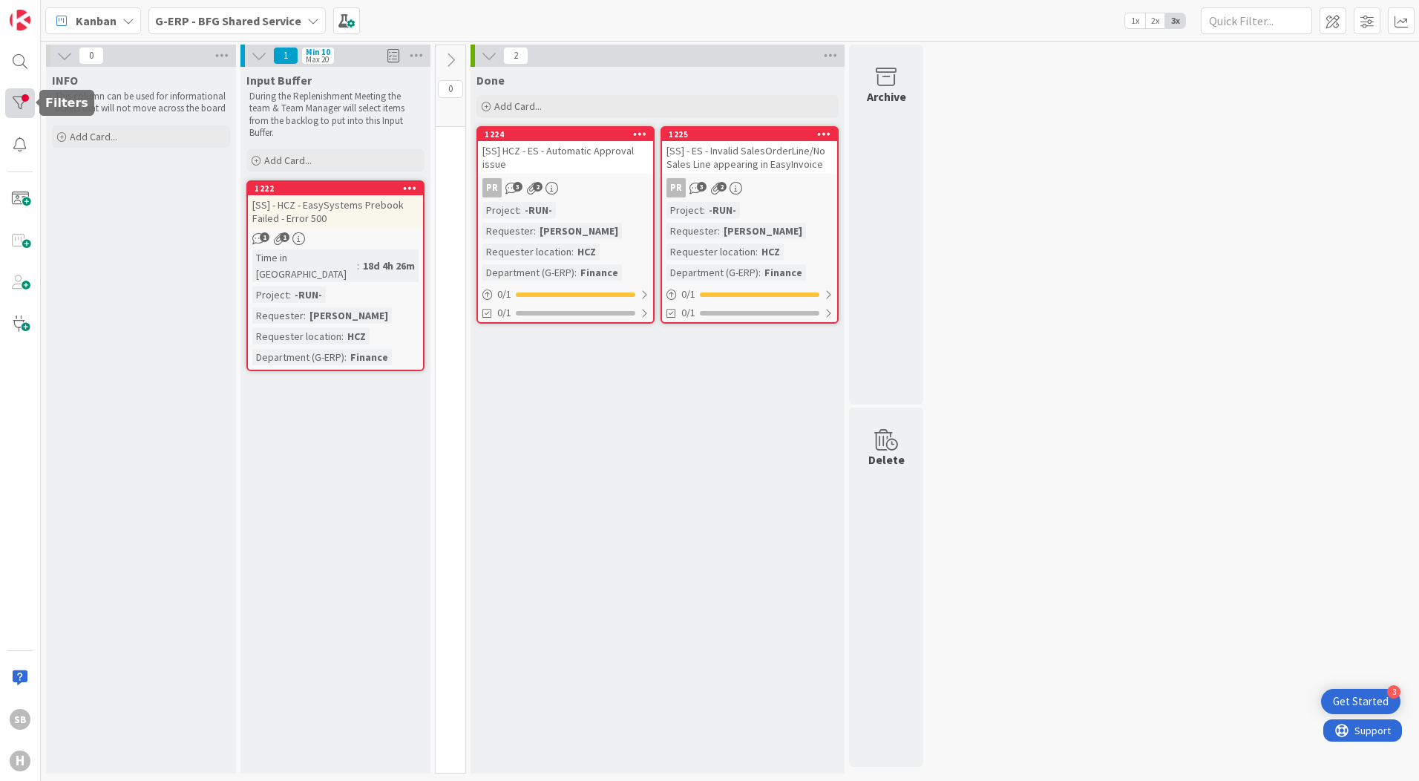
click at [19, 101] on div at bounding box center [20, 103] width 30 height 30
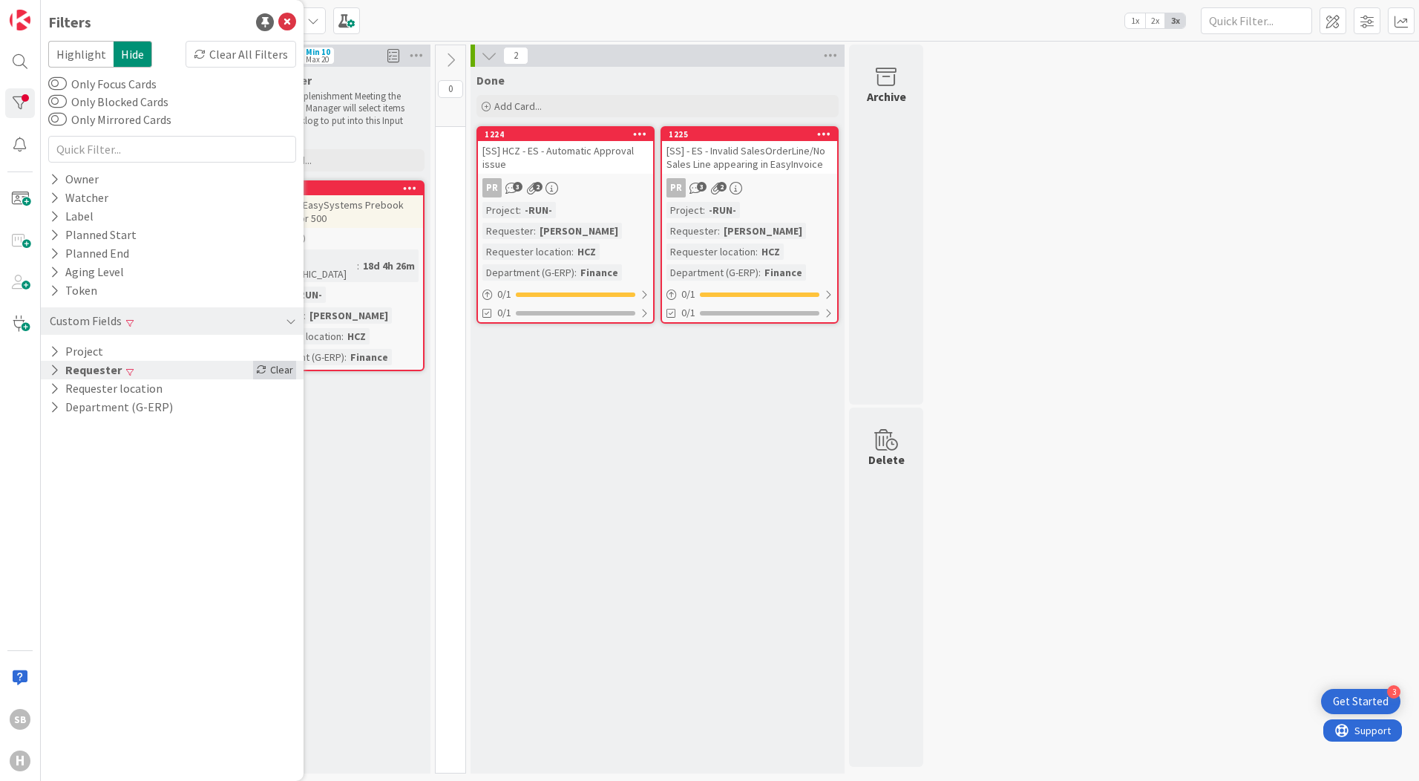
click at [280, 366] on div "Clear" at bounding box center [274, 370] width 43 height 19
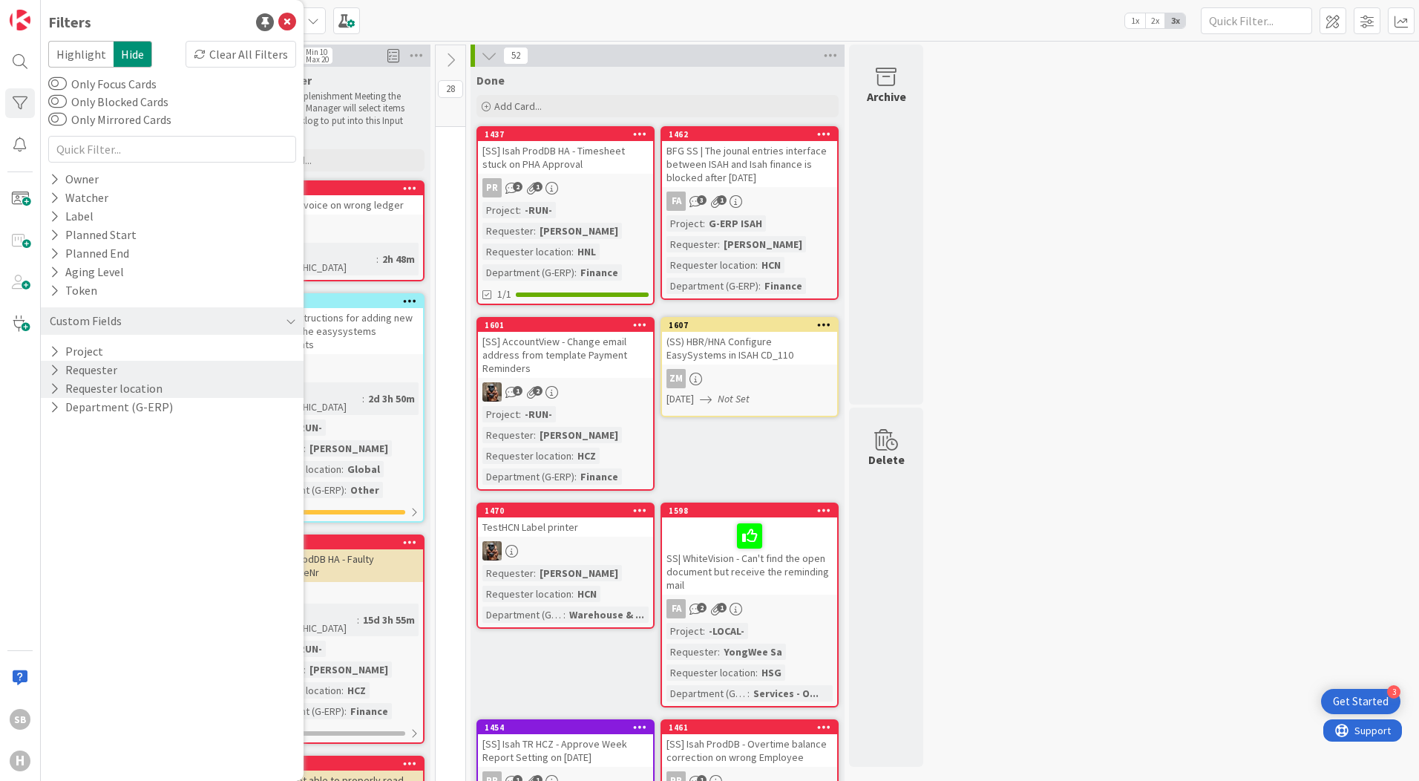
click at [57, 390] on icon at bounding box center [55, 388] width 10 height 13
click at [56, 430] on icon at bounding box center [57, 430] width 10 height 10
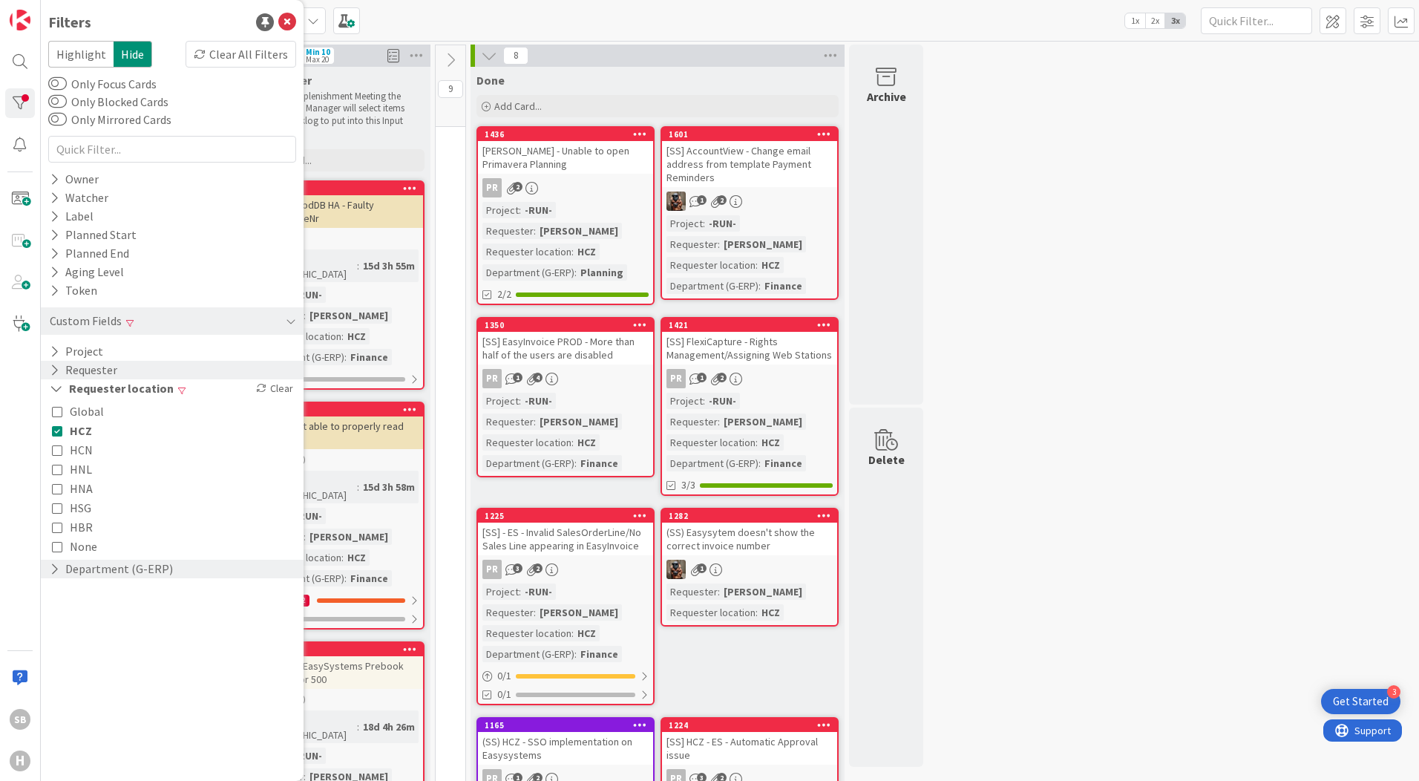
click at [64, 573] on button "Department (G-ERP)" at bounding box center [111, 569] width 126 height 19
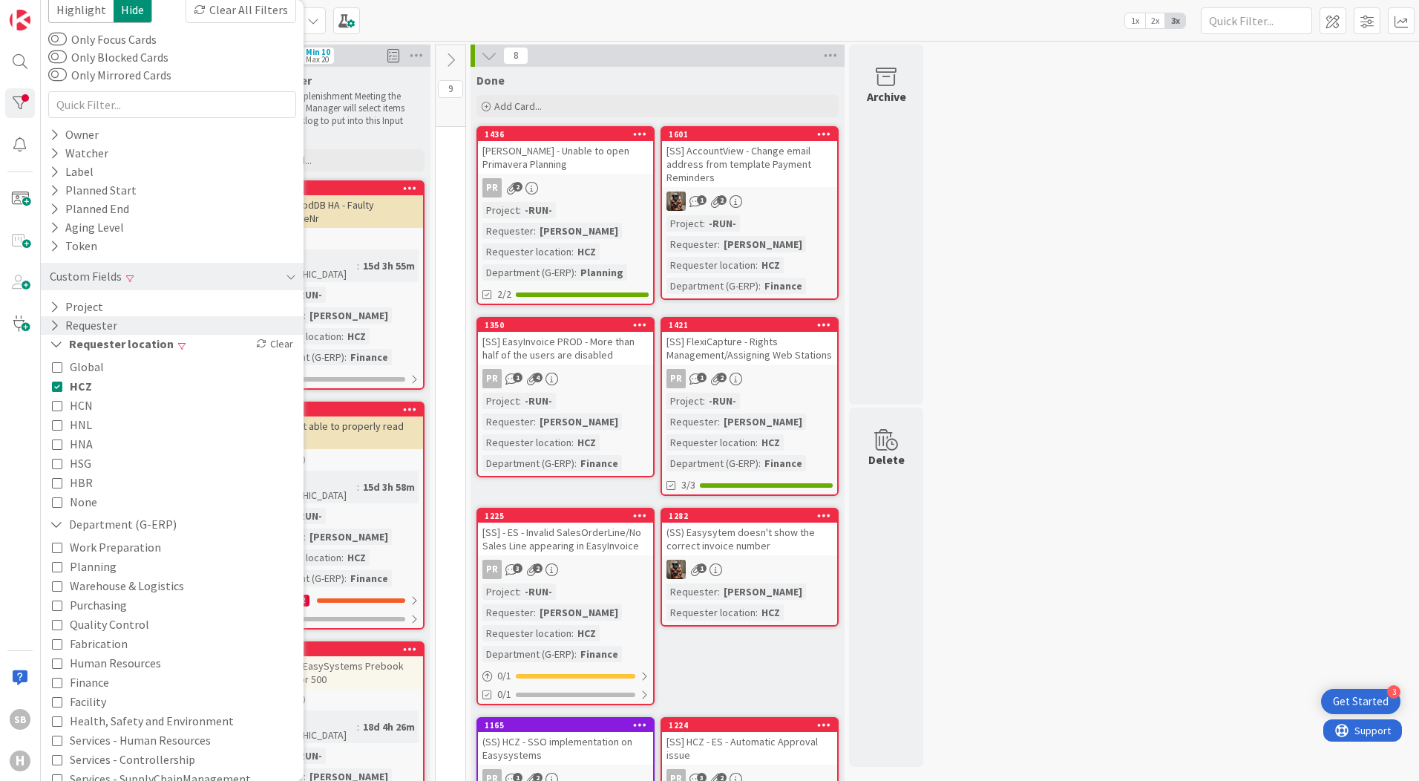
scroll to position [183, 0]
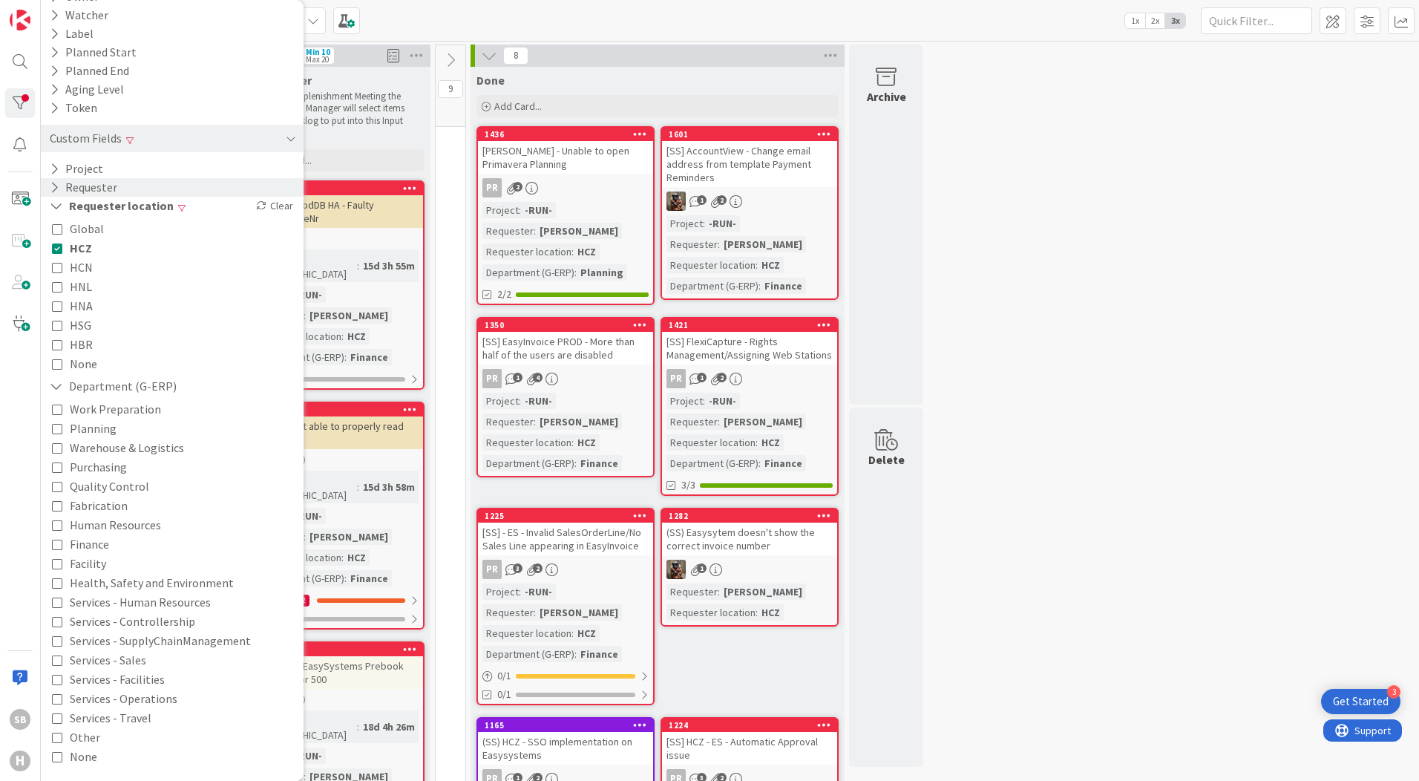
click at [59, 544] on icon at bounding box center [57, 544] width 10 height 10
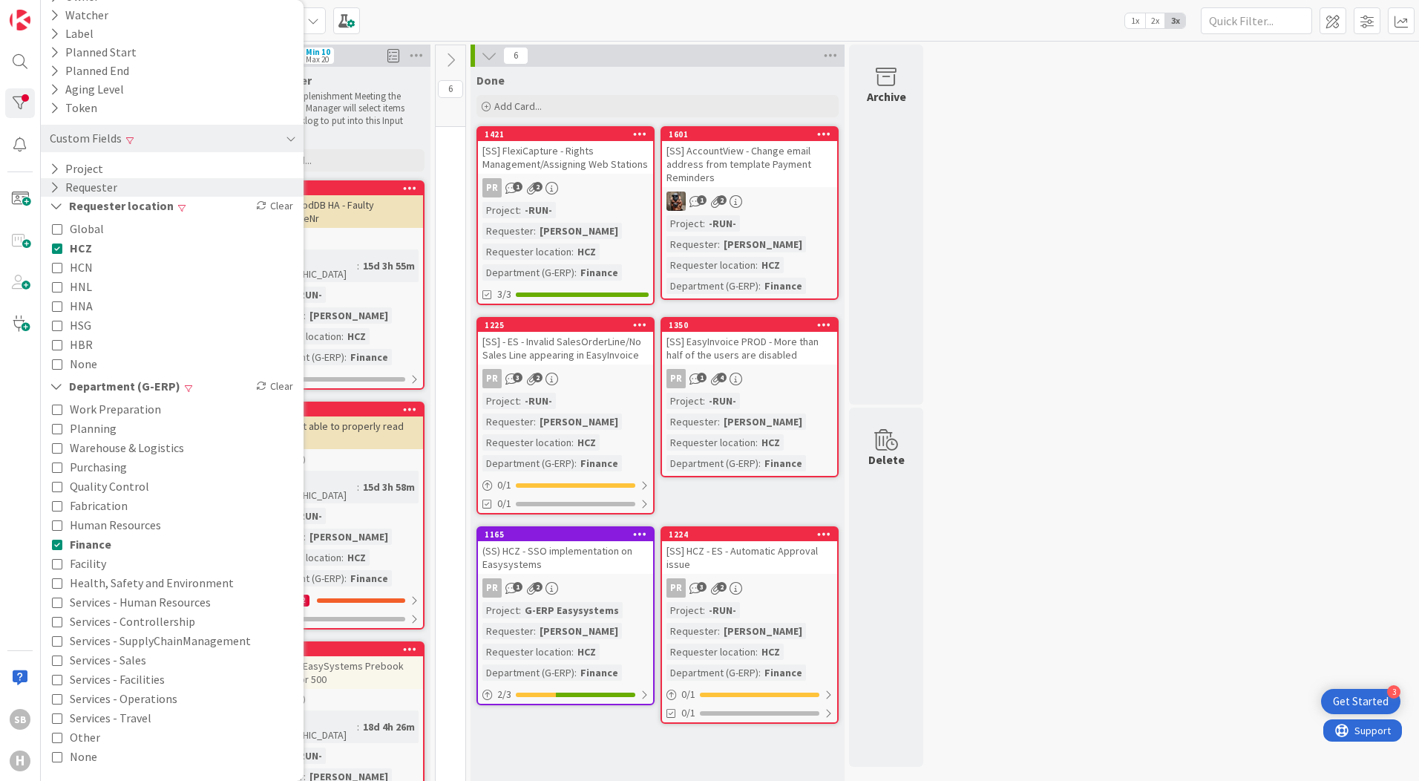
click at [1099, 358] on div "0 INFO This column can be used for informational tickets that will not move acr…" at bounding box center [730, 747] width 1373 height 1404
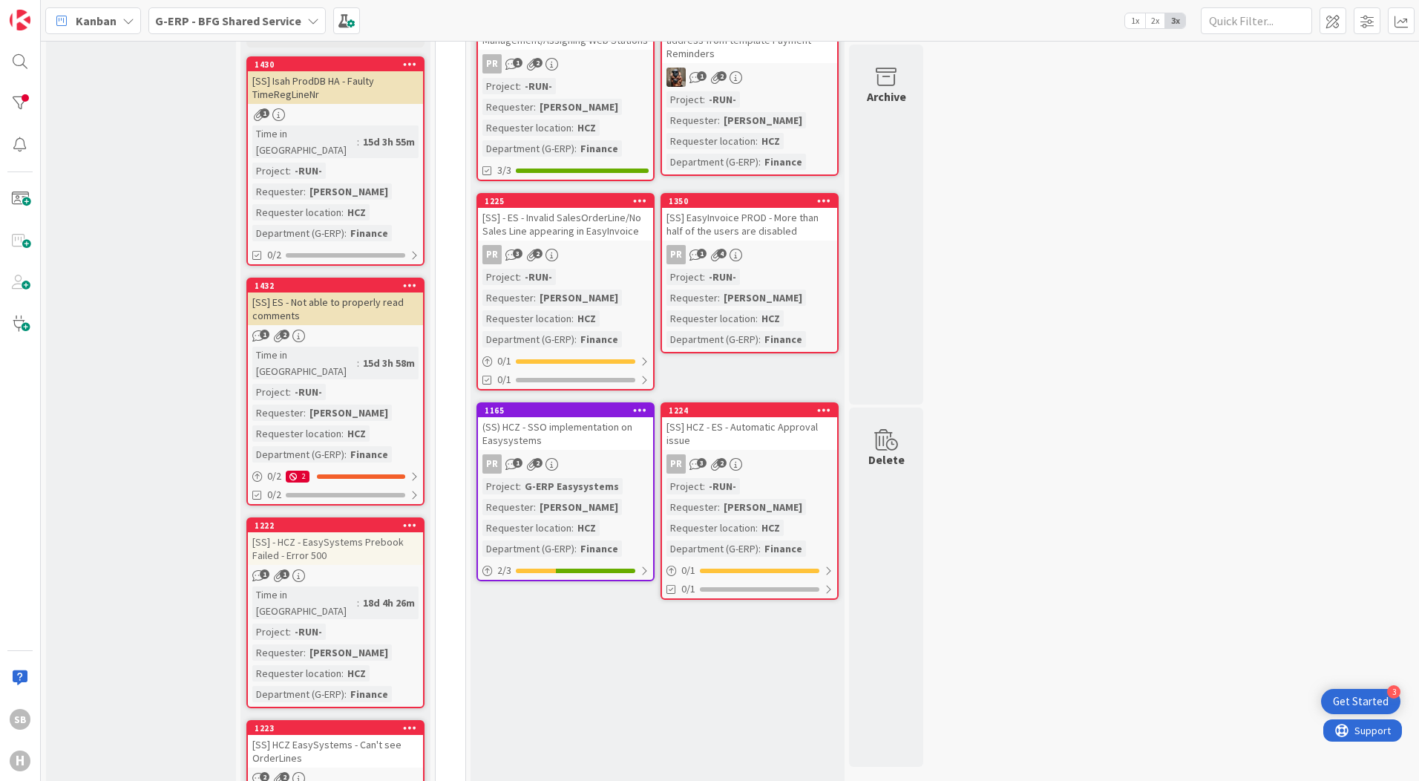
scroll to position [0, 0]
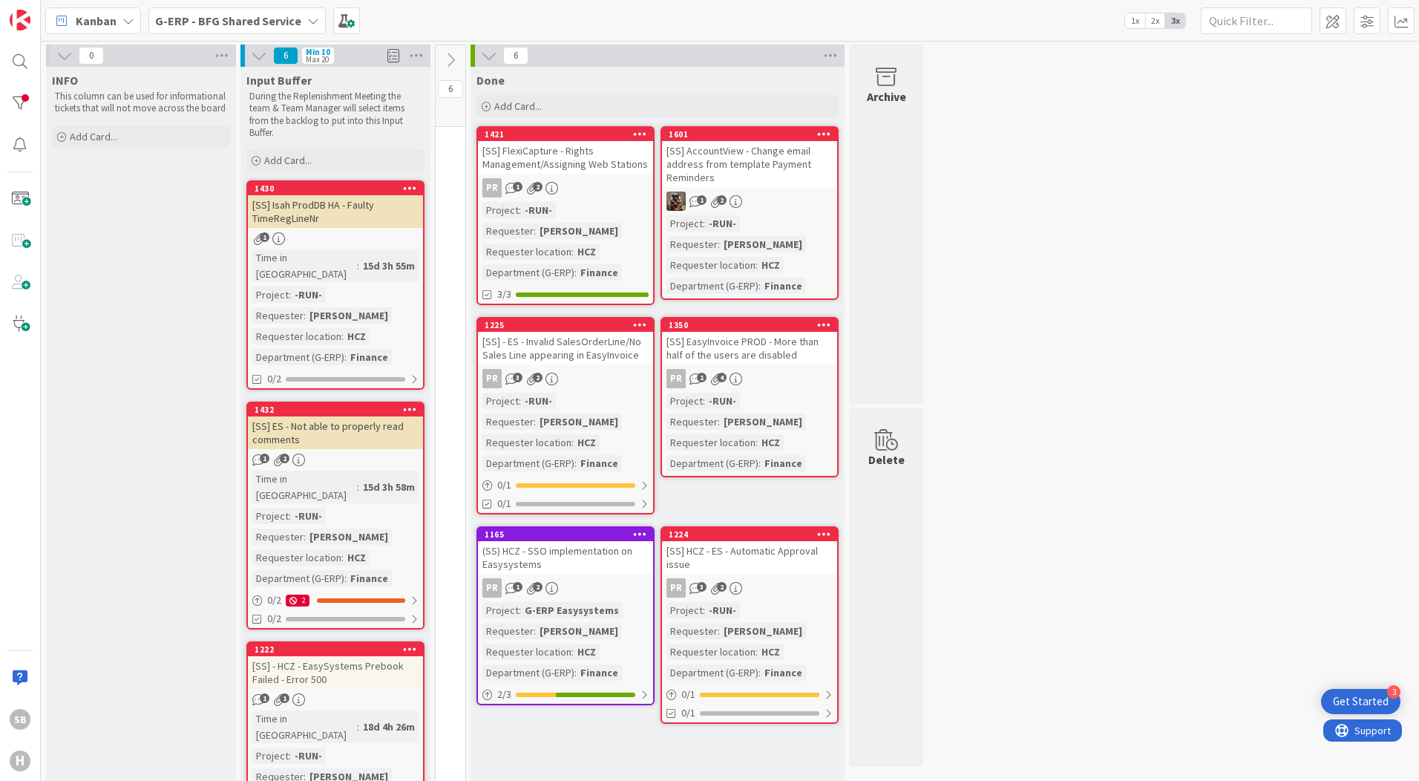
click at [452, 59] on icon at bounding box center [450, 60] width 16 height 16
